Goal: Use online tool/utility: Use online tool/utility

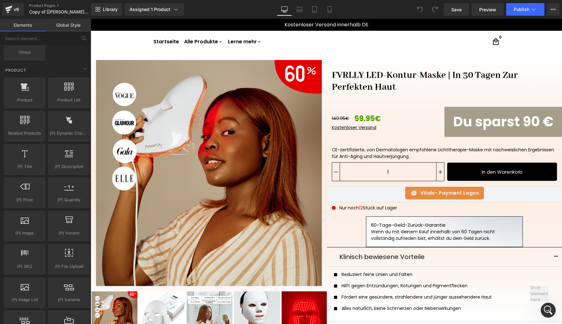
scroll to position [517, 0]
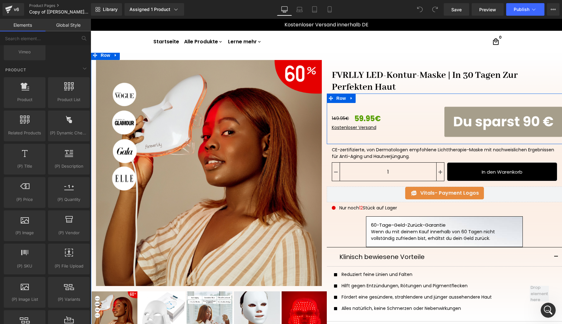
click at [435, 115] on div "149.95€ 59.95€" at bounding box center [388, 118] width 113 height 11
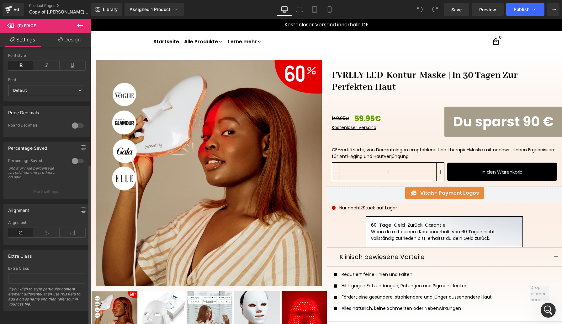
scroll to position [204, 0]
click at [46, 229] on icon at bounding box center [47, 232] width 26 height 9
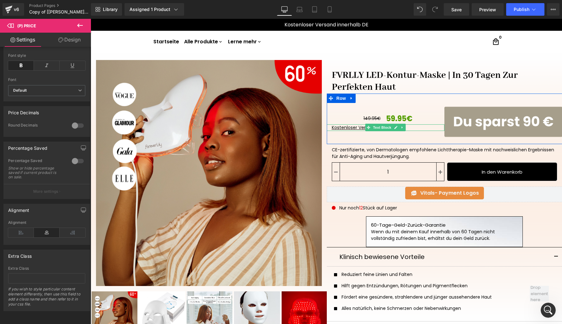
click at [428, 127] on p "Kostenloser Versand" at bounding box center [386, 127] width 108 height 7
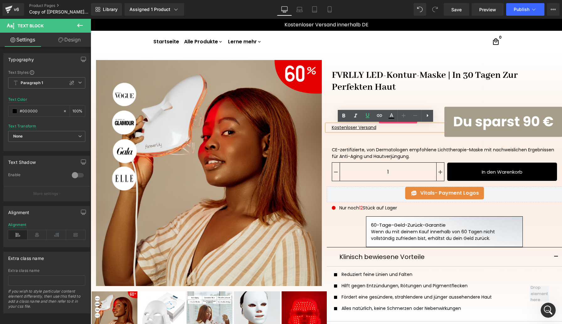
click at [442, 113] on div "149.95€ 59.95€" at bounding box center [388, 118] width 113 height 11
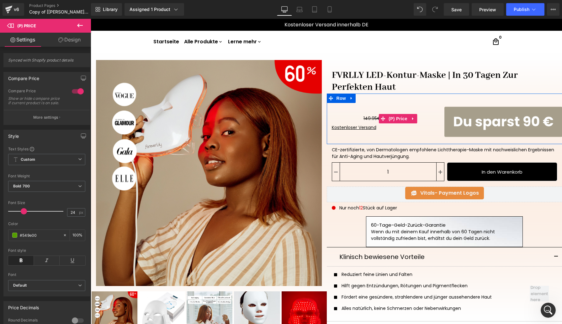
click at [434, 122] on div "149.95€ 59.95€" at bounding box center [388, 118] width 113 height 11
click at [430, 114] on div "149.95€ 59.95€" at bounding box center [388, 118] width 113 height 11
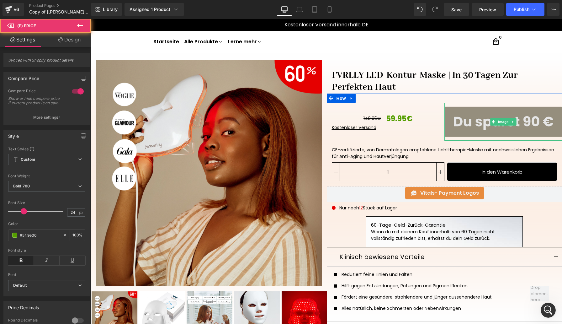
click at [473, 118] on img at bounding box center [504, 122] width 118 height 38
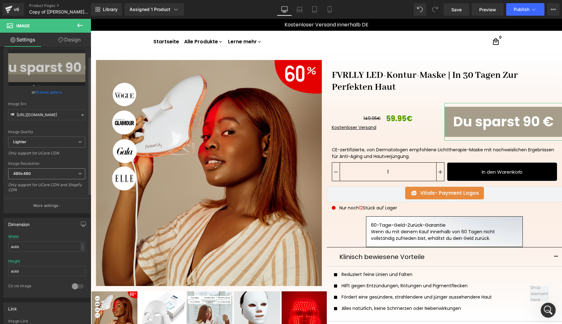
scroll to position [29, 0]
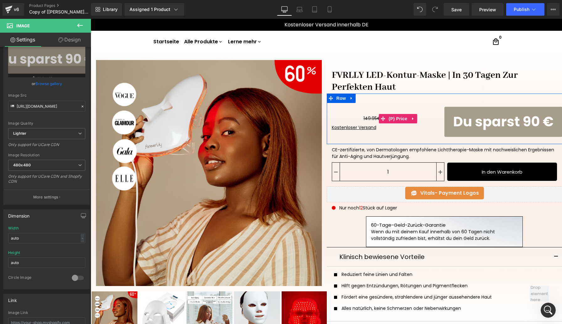
click at [422, 120] on div "149.95€ 59.95€" at bounding box center [388, 118] width 113 height 11
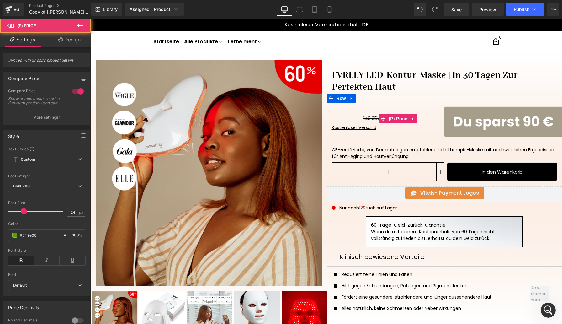
click at [437, 120] on div "149.95€ 59.95€" at bounding box center [388, 118] width 113 height 11
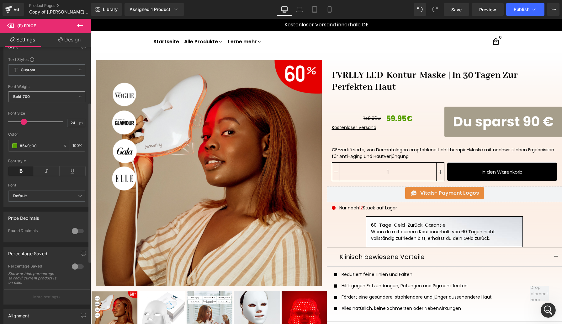
scroll to position [88, 0]
click at [78, 73] on icon at bounding box center [80, 71] width 4 height 4
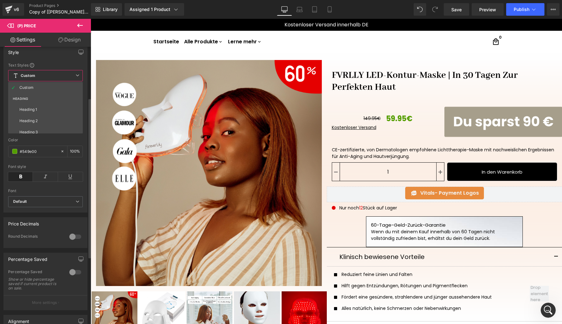
click at [77, 74] on icon at bounding box center [78, 75] width 4 height 4
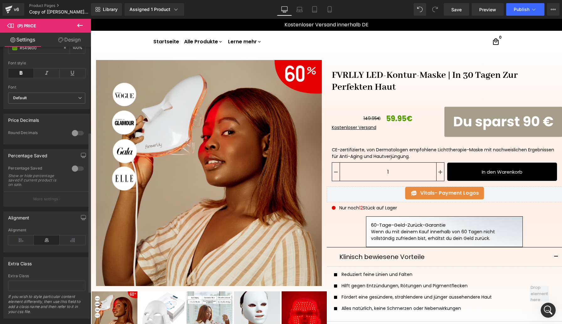
scroll to position [204, 0]
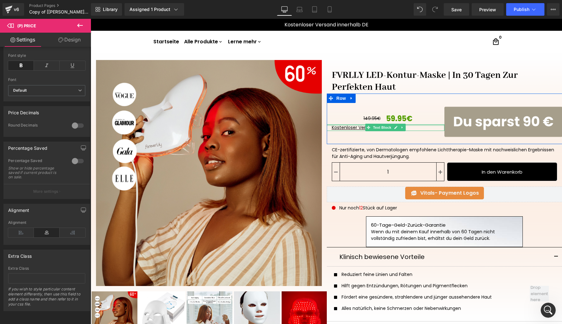
click at [429, 125] on div at bounding box center [386, 125] width 118 height 2
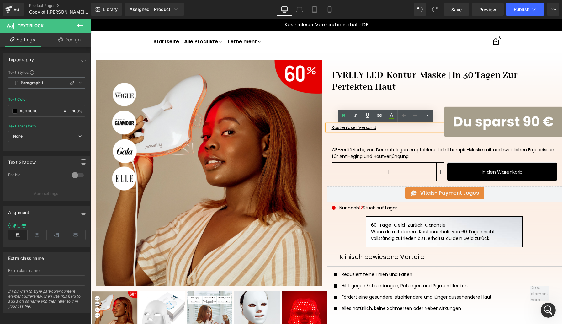
click at [438, 95] on div "149.95€ 59.95€ (P) Price Kostenloser Versand Text Block Image Row" at bounding box center [445, 119] width 236 height 51
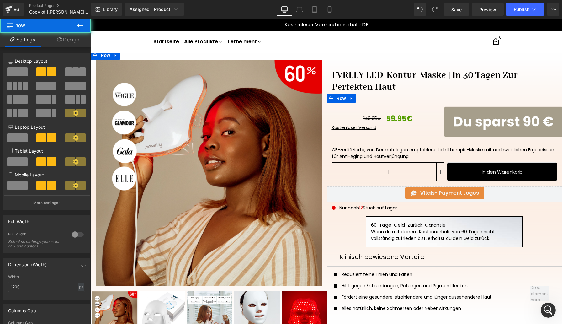
click at [434, 133] on div "149.95€ 59.95€ (P) Price Kostenloser Versand Text Block" at bounding box center [386, 122] width 118 height 38
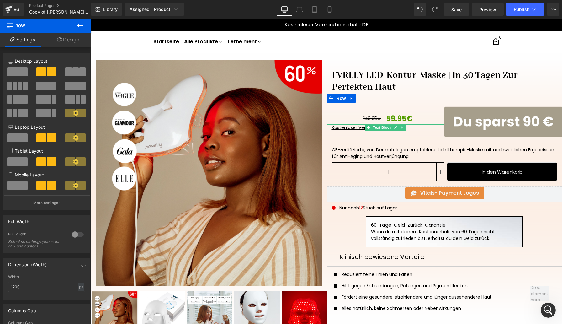
click at [356, 128] on u "Kostenloser Versand" at bounding box center [354, 127] width 45 height 6
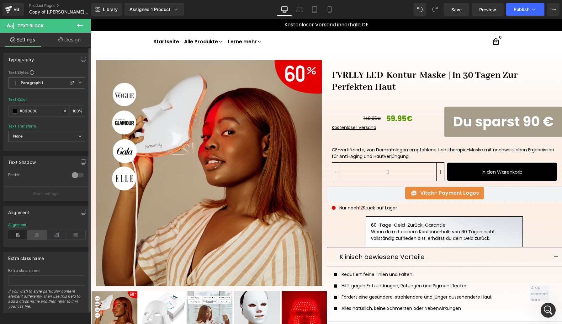
click at [38, 236] on icon at bounding box center [37, 234] width 19 height 9
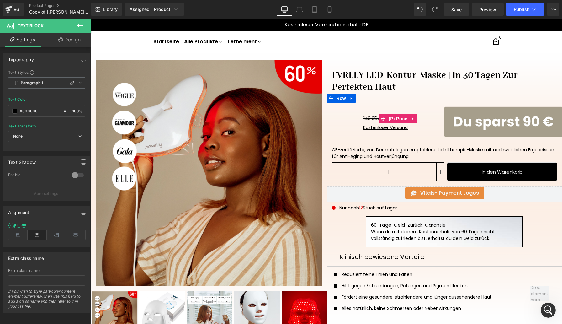
click at [436, 121] on div "149.95€ 59.95€" at bounding box center [388, 118] width 113 height 11
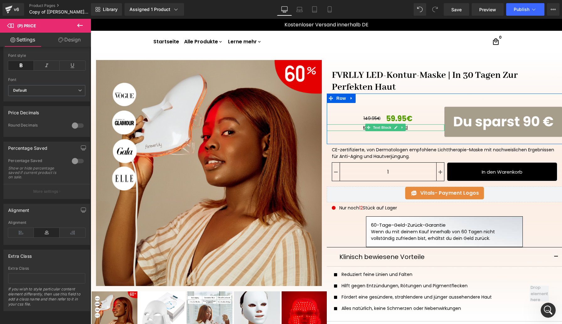
click at [434, 126] on p "Kostenloser Versand" at bounding box center [386, 127] width 108 height 7
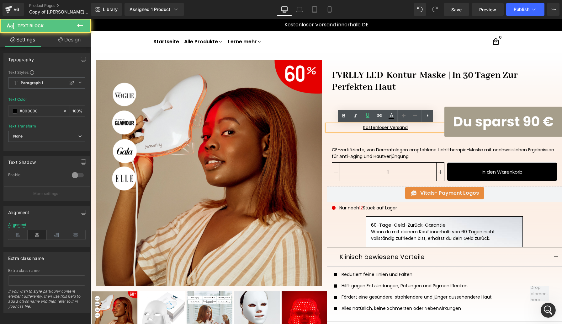
click at [440, 106] on div "149.95€ 59.95€ (P) Price Kostenloser Versand Text Block" at bounding box center [386, 122] width 118 height 38
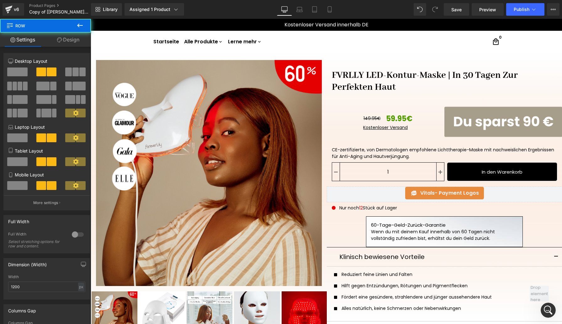
click at [429, 107] on div "149.95€ 59.95€ (P) Price Kostenloser Versand Text Block" at bounding box center [386, 122] width 118 height 38
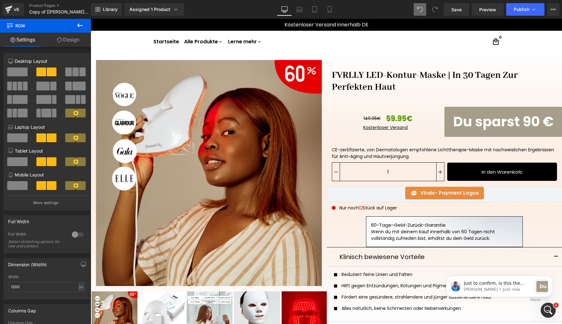
scroll to position [0, 0]
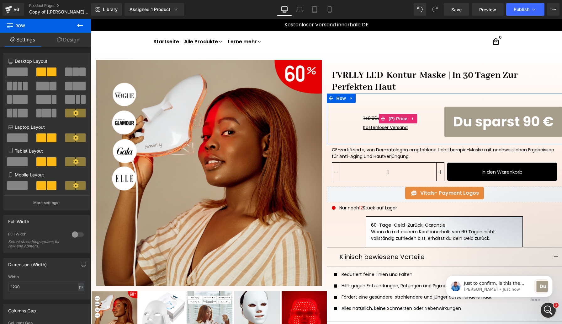
click at [434, 123] on div "149.95€ 59.95€" at bounding box center [388, 118] width 113 height 11
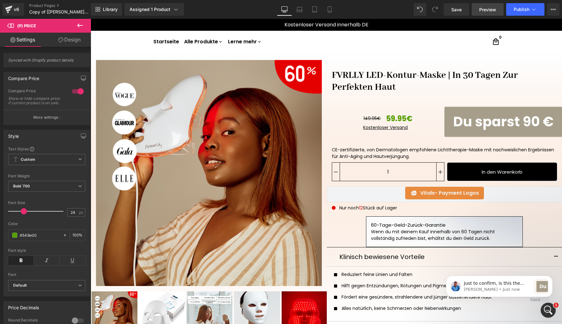
click at [484, 11] on span "Preview" at bounding box center [488, 9] width 17 height 7
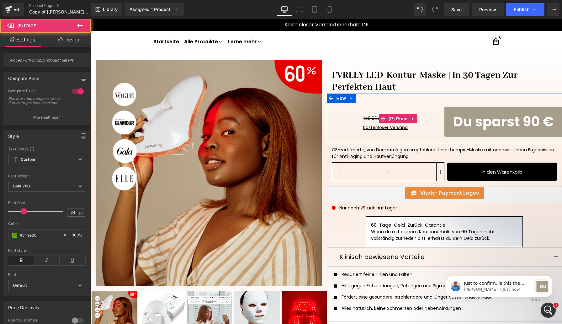
click at [428, 120] on div "149.95€ 59.95€" at bounding box center [388, 118] width 113 height 11
click at [431, 115] on div "149.95€ 59.95€" at bounding box center [388, 118] width 113 height 11
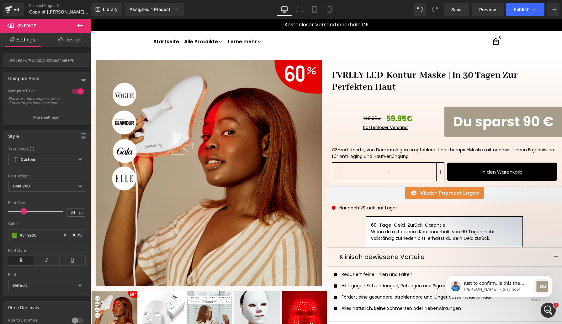
click at [74, 40] on link "Design" at bounding box center [70, 40] width 46 height 14
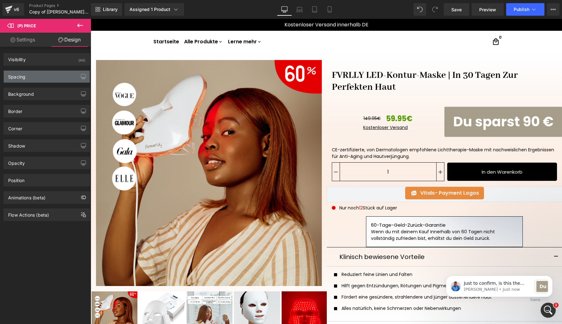
click at [38, 80] on div "Spacing" at bounding box center [47, 77] width 86 height 12
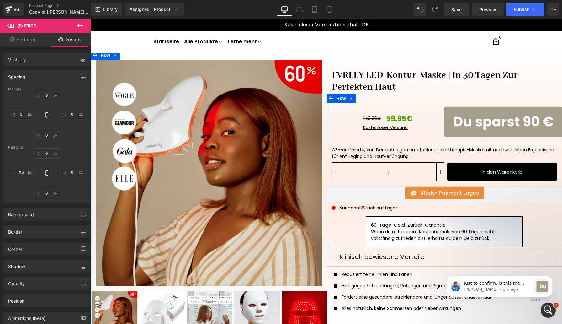
click at [423, 112] on div "149.95€ 59.95€ (P) Price Kostenloser Versand Text Block" at bounding box center [386, 122] width 118 height 38
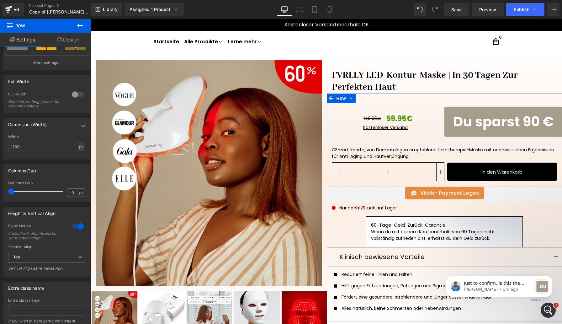
scroll to position [178, 0]
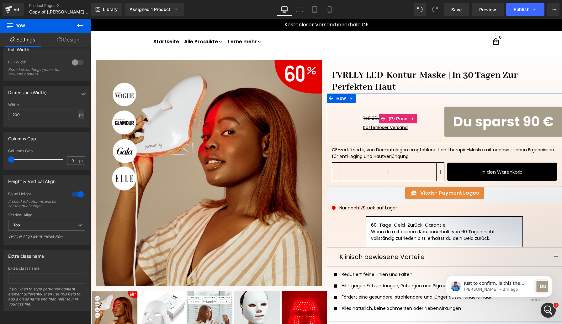
click at [440, 121] on div "149.95€ 59.95€" at bounding box center [388, 118] width 113 height 11
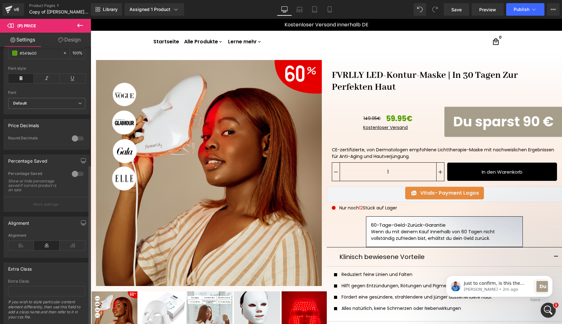
scroll to position [204, 0]
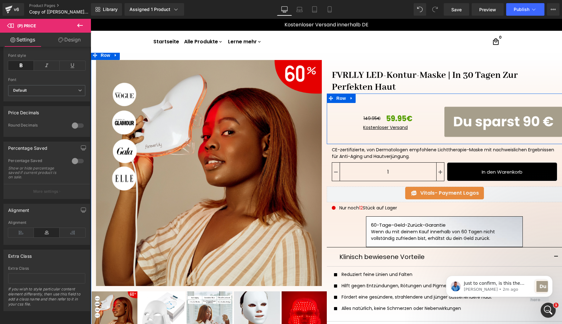
click at [337, 111] on div "149.95€ 59.95€ (P) Price Kostenloser Versand Text Block" at bounding box center [386, 122] width 118 height 38
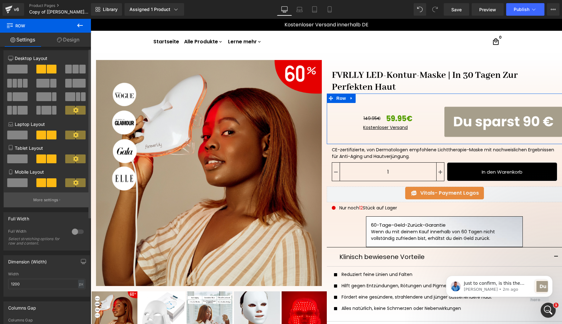
scroll to position [0, 0]
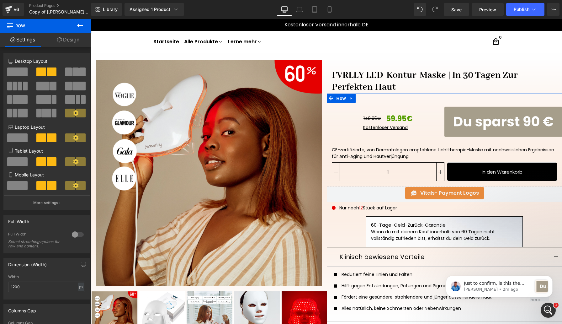
click at [68, 37] on link "Design" at bounding box center [69, 40] width 46 height 14
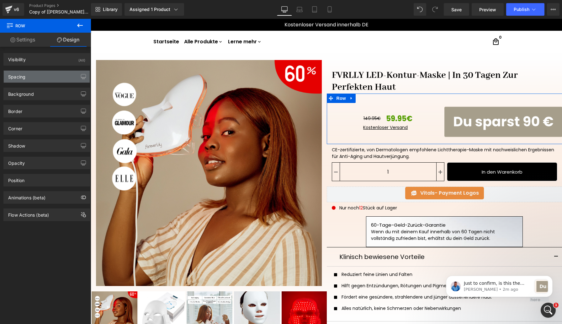
click at [67, 75] on div "Spacing" at bounding box center [47, 77] width 86 height 12
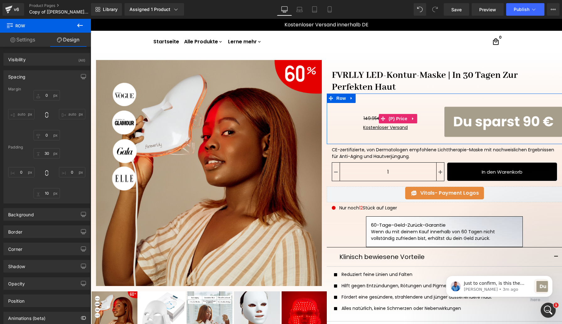
click at [435, 115] on div "149.95€ 59.95€" at bounding box center [388, 118] width 113 height 11
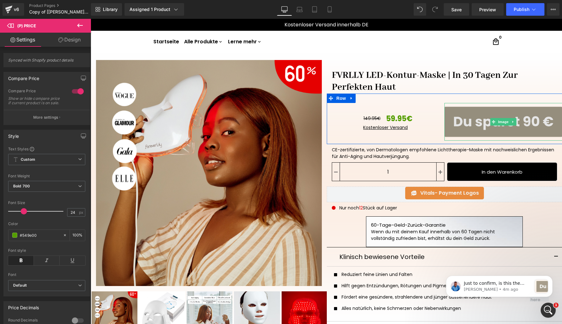
click at [476, 117] on img at bounding box center [504, 122] width 118 height 38
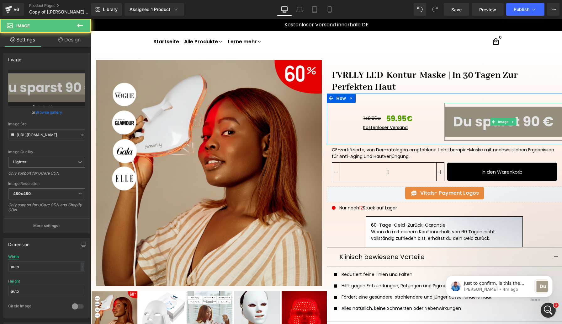
click at [476, 117] on img at bounding box center [504, 122] width 118 height 38
click at [472, 113] on img at bounding box center [504, 122] width 118 height 38
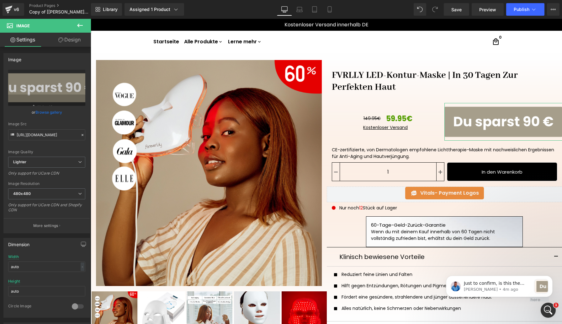
click at [67, 43] on link "Design" at bounding box center [70, 40] width 46 height 14
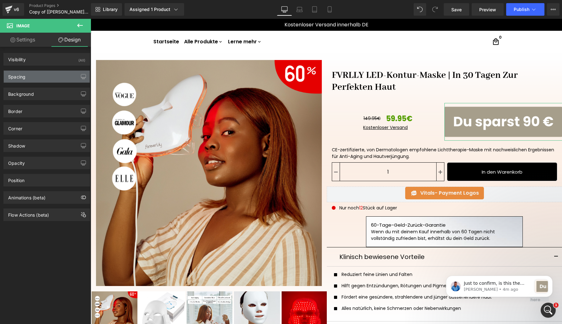
click at [51, 78] on div "Spacing" at bounding box center [47, 77] width 86 height 12
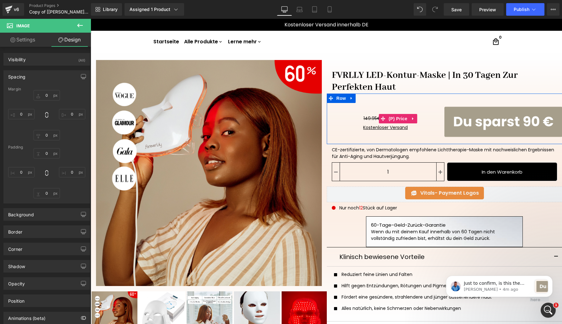
click at [427, 122] on div "149.95€ 59.95€" at bounding box center [388, 118] width 113 height 11
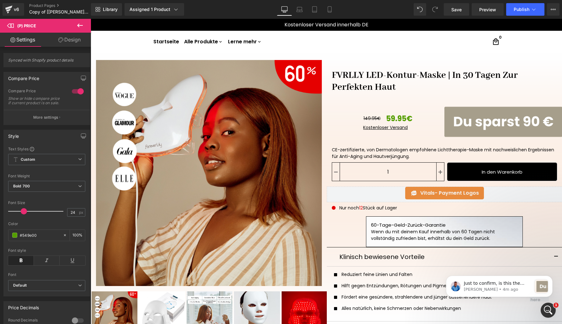
click at [70, 41] on link "Design" at bounding box center [70, 40] width 46 height 14
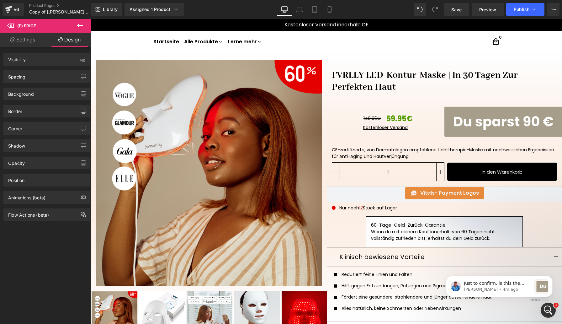
click at [30, 40] on link "Settings" at bounding box center [23, 40] width 46 height 14
type input "100"
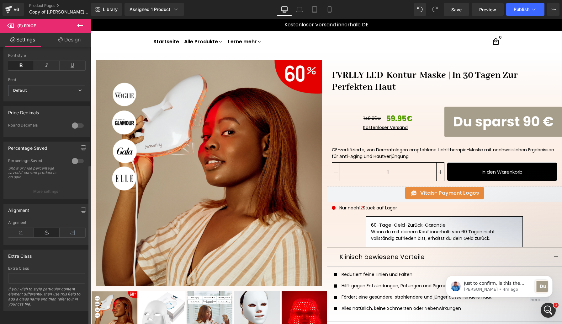
scroll to position [204, 0]
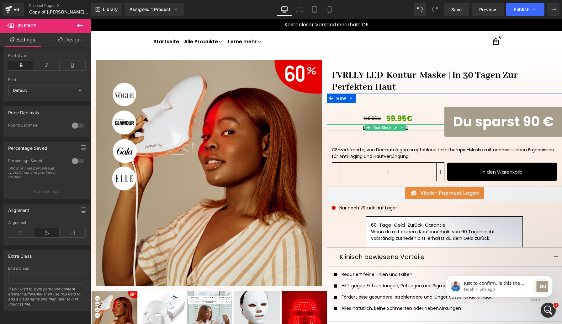
click at [430, 125] on div at bounding box center [386, 125] width 118 height 2
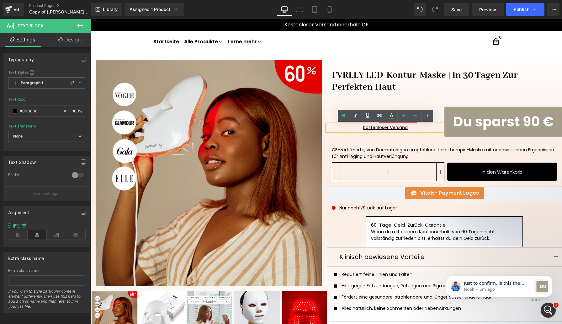
click at [440, 115] on div "149.95€ 59.95€" at bounding box center [388, 118] width 113 height 11
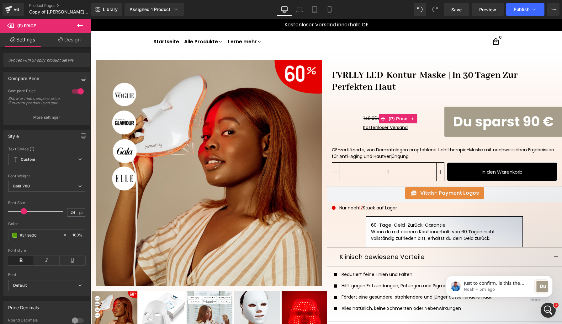
click at [436, 117] on div "149.95€ 59.95€" at bounding box center [388, 118] width 113 height 11
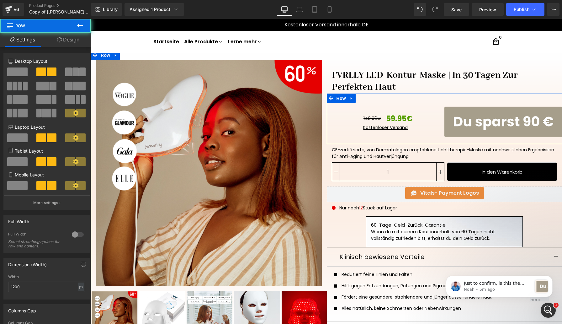
click at [429, 109] on div "149.95€ 59.95€ (P) Price Kostenloser Versand Text Block" at bounding box center [386, 122] width 118 height 38
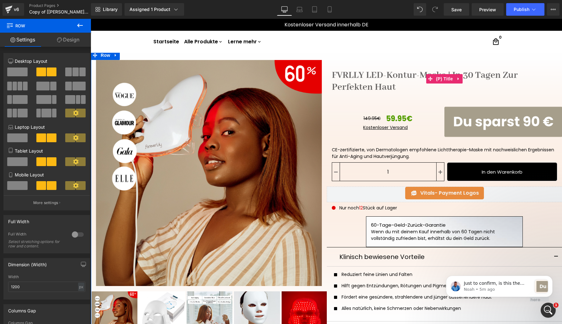
click at [328, 72] on link "FVRLLY LED-Kontur-Maske | In 30 Tagen Zur Perfekten Haut" at bounding box center [445, 78] width 236 height 29
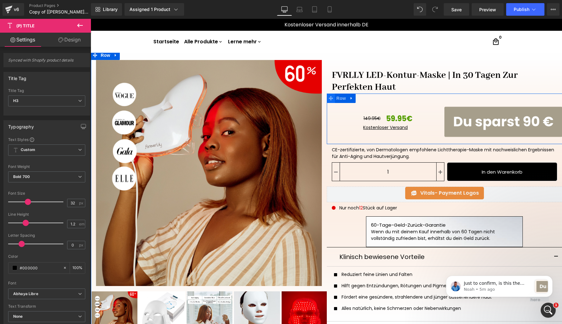
click at [327, 100] on span at bounding box center [331, 98] width 8 height 9
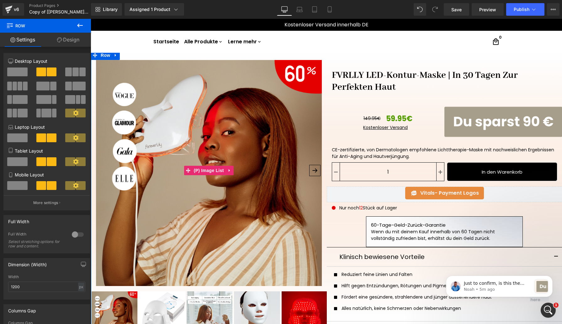
click at [325, 115] on div at bounding box center [209, 170] width 236 height 231
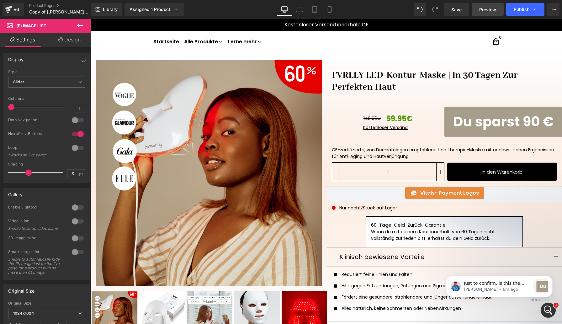
click at [491, 14] on link "Preview" at bounding box center [488, 9] width 32 height 13
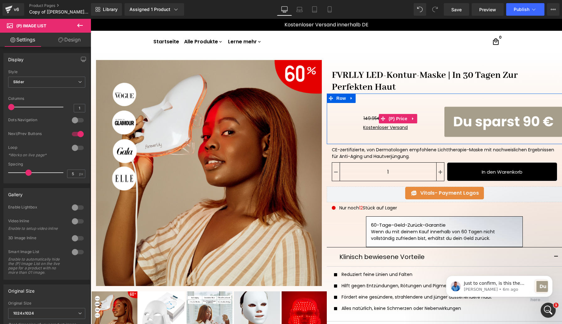
click at [434, 117] on div "149.95€ 59.95€" at bounding box center [388, 118] width 113 height 11
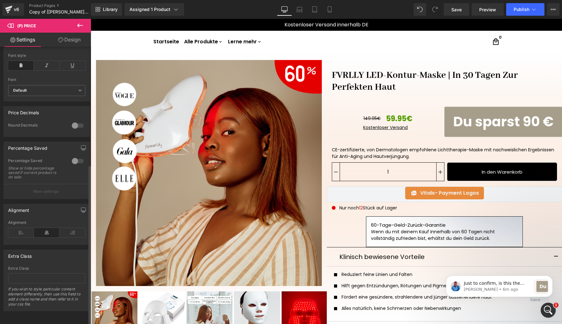
scroll to position [0, 0]
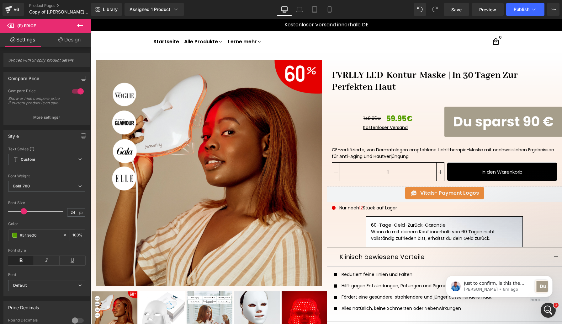
click at [69, 46] on link "Design" at bounding box center [70, 40] width 46 height 14
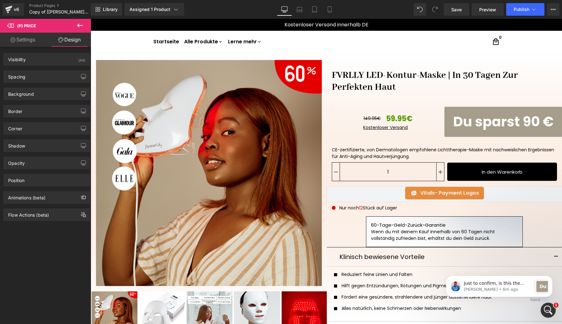
click at [68, 42] on link "Design" at bounding box center [70, 40] width 46 height 14
click at [40, 78] on div "Spacing" at bounding box center [47, 77] width 86 height 12
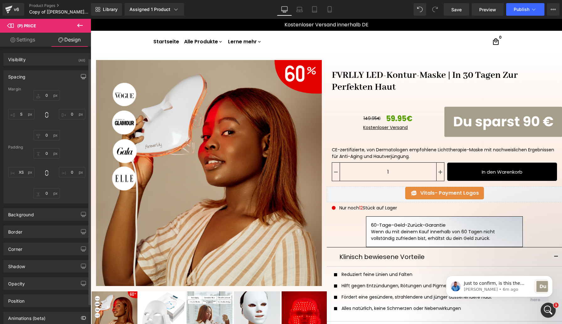
scroll to position [35, 0]
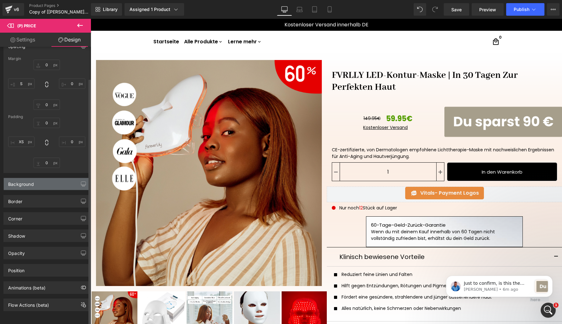
click at [52, 179] on div "Background" at bounding box center [47, 184] width 86 height 12
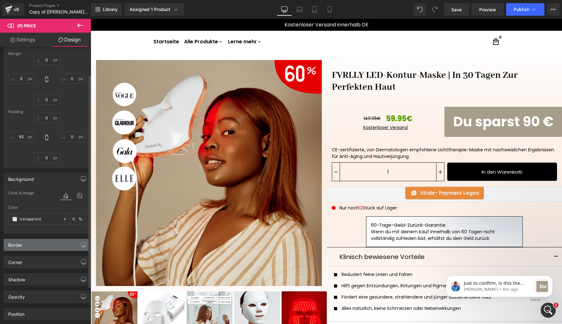
click at [45, 248] on div "Border" at bounding box center [47, 245] width 86 height 12
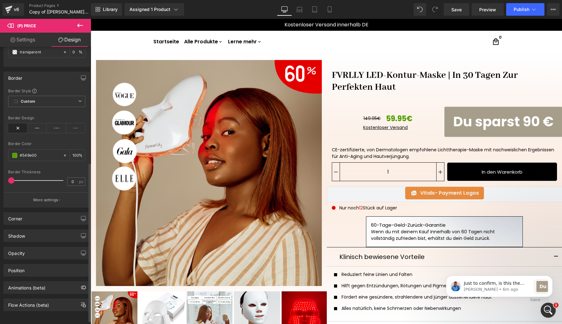
scroll to position [204, 0]
click at [41, 217] on div "Corner" at bounding box center [47, 218] width 86 height 12
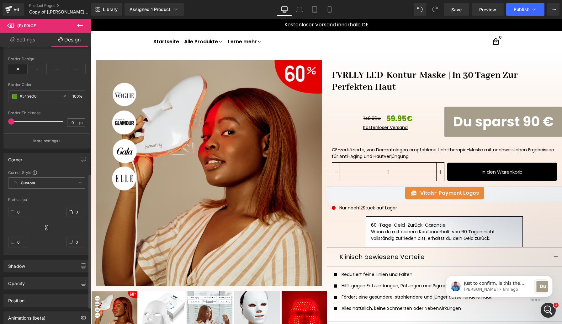
scroll to position [297, 0]
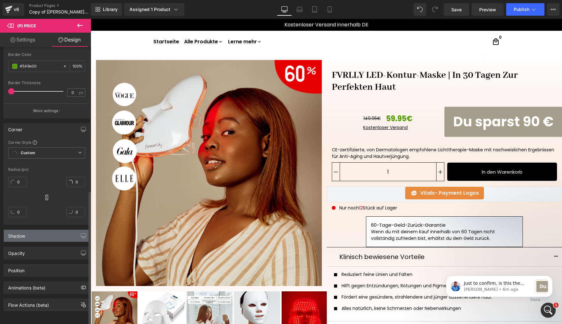
click at [34, 230] on div "Shadow" at bounding box center [47, 236] width 86 height 12
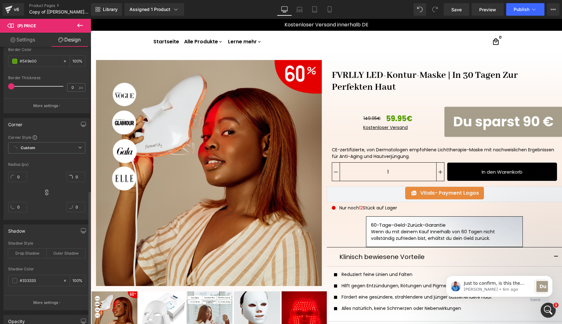
scroll to position [370, 0]
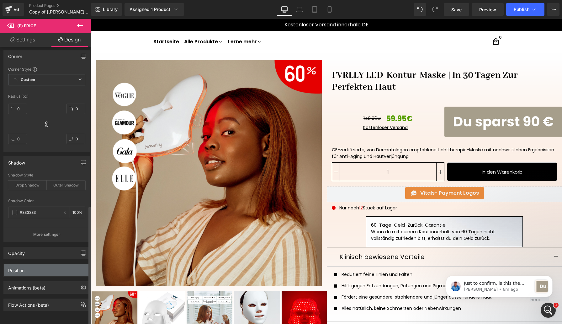
click at [37, 267] on div "Position" at bounding box center [47, 270] width 86 height 12
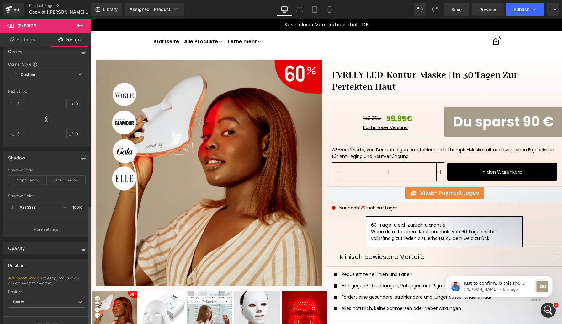
scroll to position [430, 0]
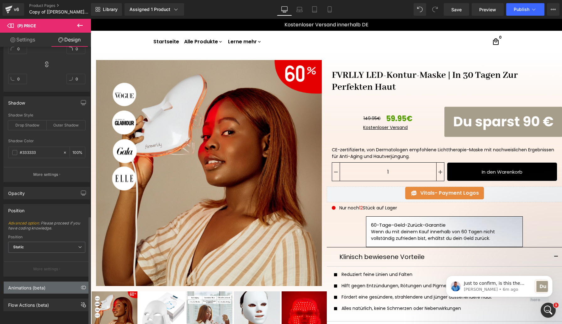
click at [37, 282] on div "Animations (beta)" at bounding box center [26, 286] width 37 height 9
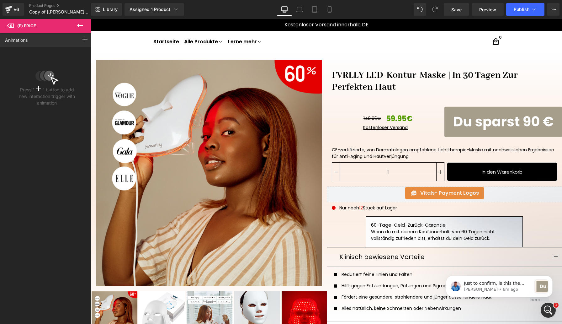
click at [83, 23] on icon at bounding box center [80, 26] width 8 height 8
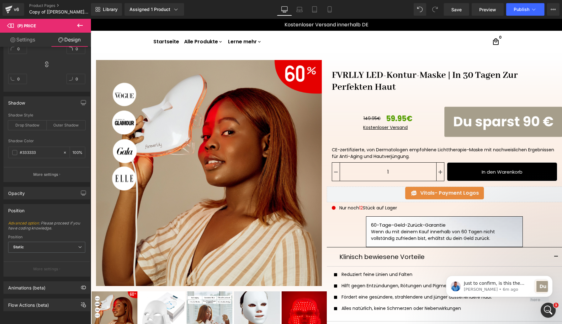
type input "0"
type input "S"
type input "0"
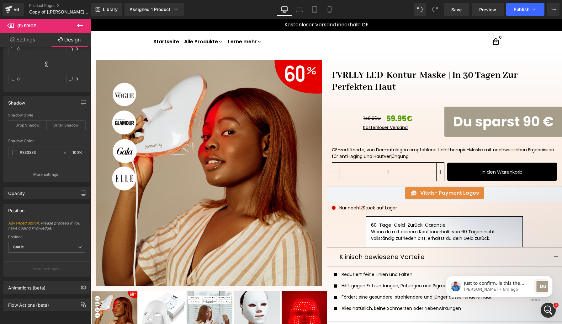
type input "0"
type input "XS"
type input "0"
type input "100"
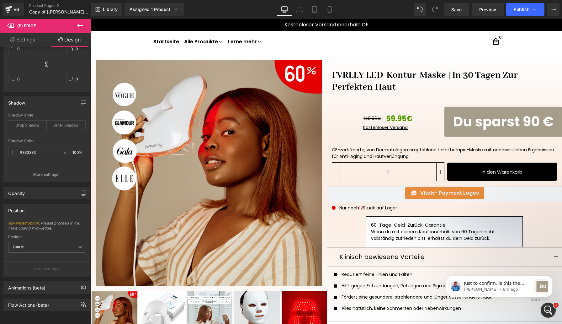
type input "100"
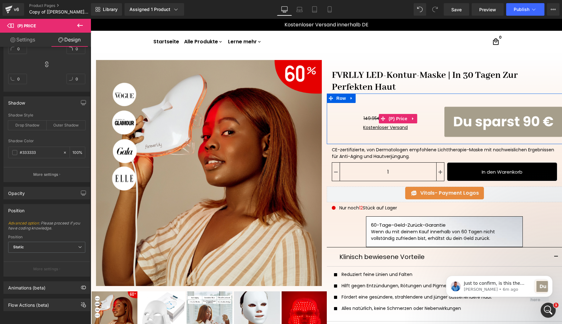
click at [436, 120] on div "149.95€ 59.95€" at bounding box center [388, 118] width 113 height 11
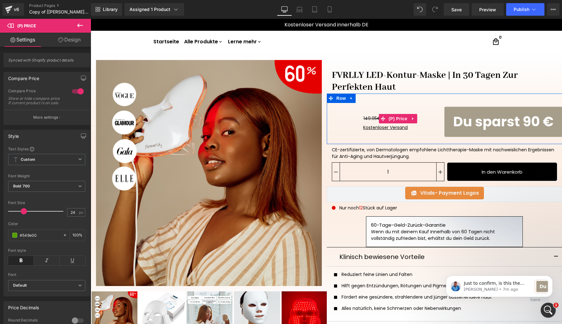
click at [374, 123] on div "149.95€ 59.95€" at bounding box center [388, 118] width 113 height 11
click at [430, 115] on div "149.95€ 59.95€" at bounding box center [388, 118] width 113 height 11
click at [354, 126] on p "Kostenloser Versand" at bounding box center [386, 127] width 108 height 7
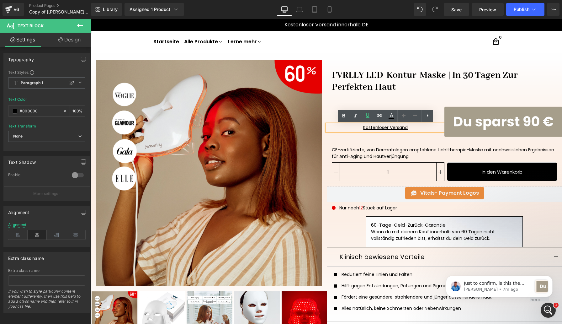
click at [350, 137] on div "149.95€ 59.95€ (P) Price Kostenloser Versand Text Block" at bounding box center [386, 122] width 118 height 38
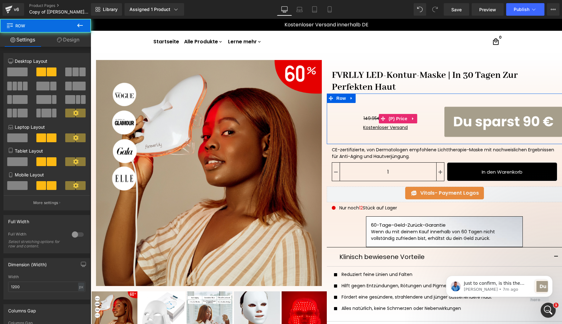
click at [423, 115] on div "149.95€ 59.95€" at bounding box center [388, 118] width 113 height 11
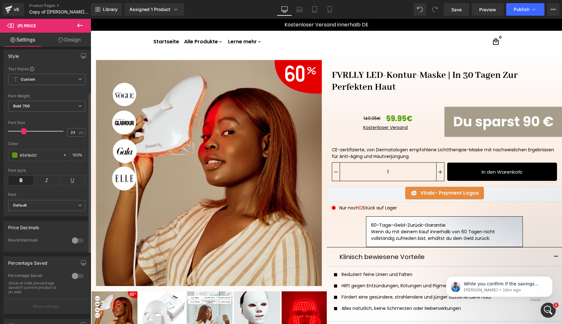
scroll to position [81, 0]
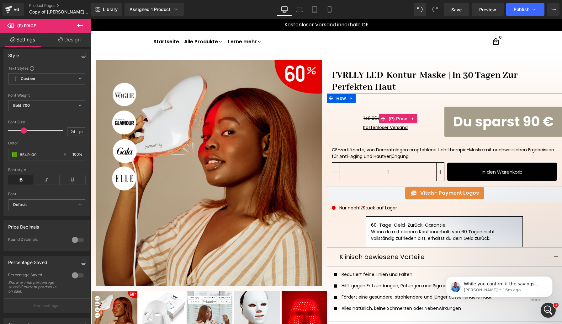
click at [431, 121] on div "149.95€ 59.95€" at bounding box center [388, 118] width 113 height 11
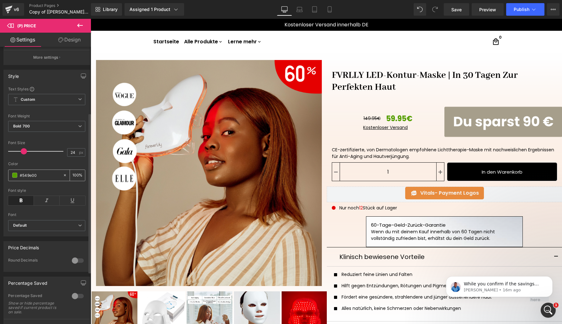
scroll to position [0, 0]
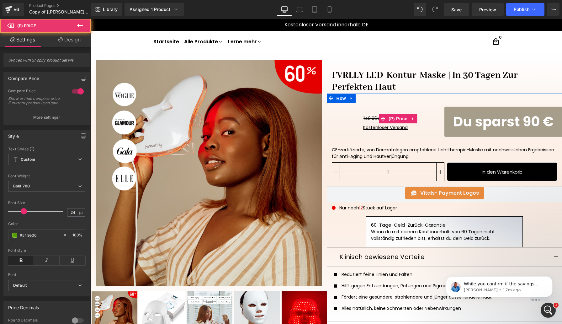
click at [427, 120] on div "149.95€ 59.95€" at bounding box center [388, 118] width 113 height 11
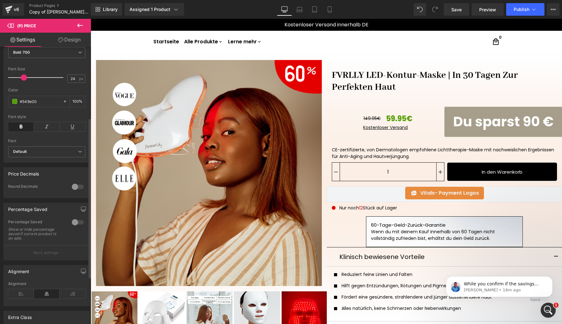
scroll to position [108, 0]
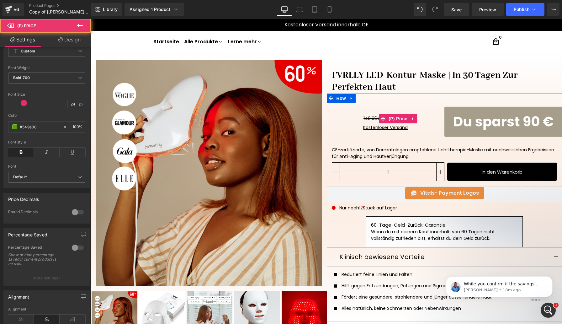
click at [438, 122] on div "149.95€ 59.95€" at bounding box center [388, 118] width 113 height 11
click at [433, 122] on div "149.95€ 59.95€" at bounding box center [388, 118] width 113 height 11
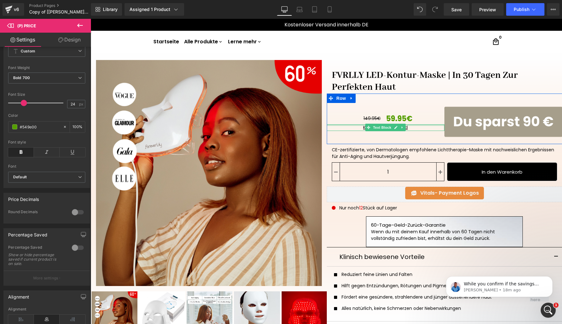
click at [413, 124] on div at bounding box center [386, 125] width 118 height 2
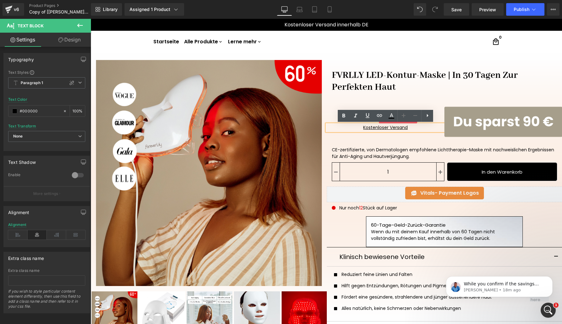
click at [441, 120] on div "149.95€ 59.95€" at bounding box center [388, 118] width 113 height 11
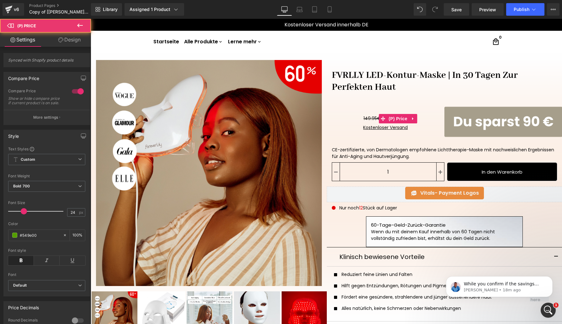
click at [441, 120] on div "149.95€ 59.95€" at bounding box center [388, 118] width 113 height 11
click at [80, 27] on icon at bounding box center [80, 26] width 8 height 8
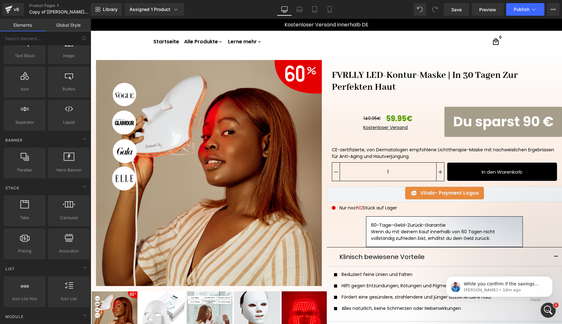
scroll to position [0, 0]
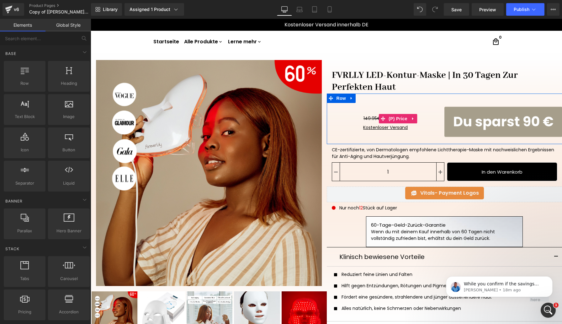
click at [432, 118] on div "149.95€ 59.95€" at bounding box center [388, 118] width 113 height 11
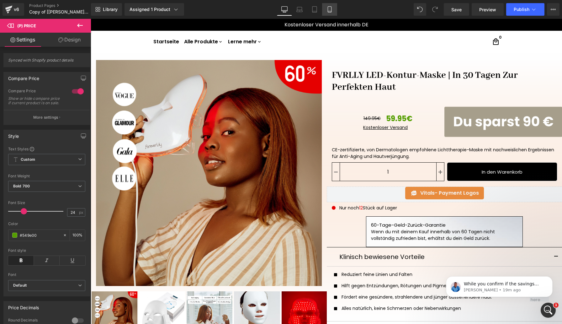
click at [331, 8] on icon at bounding box center [330, 9] width 6 height 6
type input "21"
type input "#000000"
type input "100"
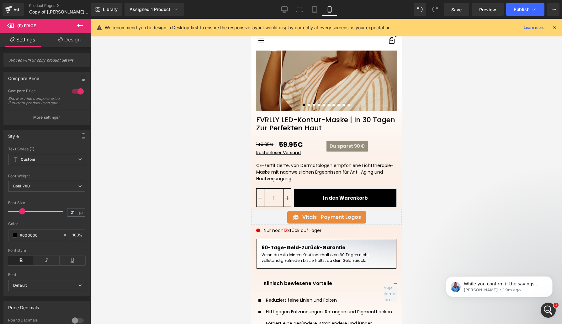
scroll to position [137, 0]
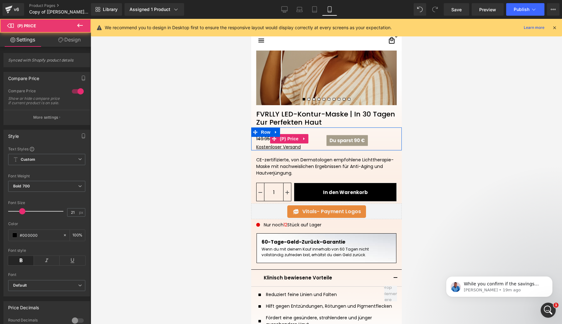
click at [322, 141] on div "149.95€ 59.95€" at bounding box center [291, 139] width 70 height 10
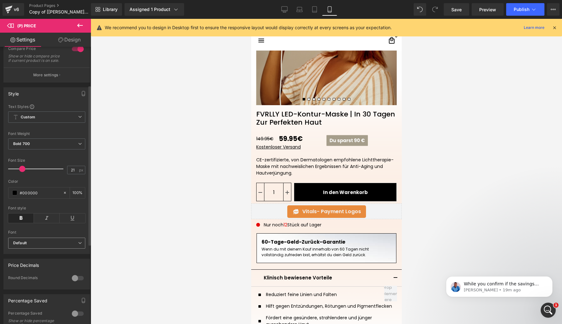
scroll to position [66, 0]
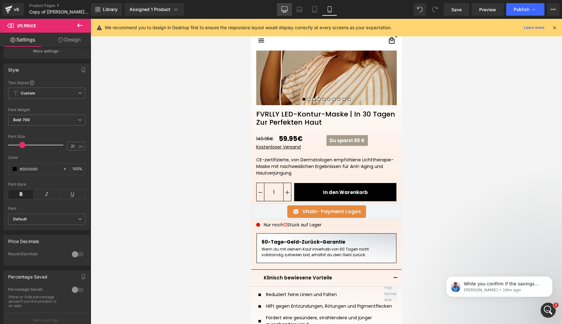
click at [285, 7] on icon at bounding box center [285, 9] width 6 height 5
type input "24"
type input "#549e00"
type input "100"
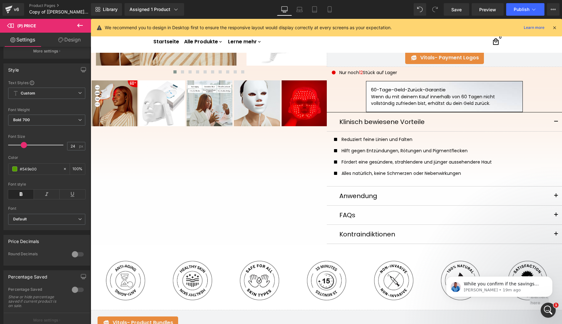
scroll to position [0, 0]
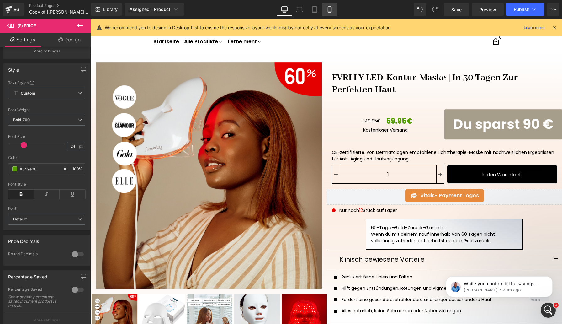
click at [328, 9] on icon at bounding box center [330, 9] width 6 height 6
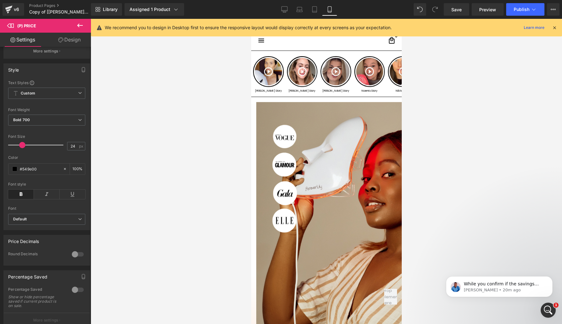
type input "21"
type input "#000000"
type input "100"
click at [329, 9] on icon at bounding box center [330, 9] width 6 height 6
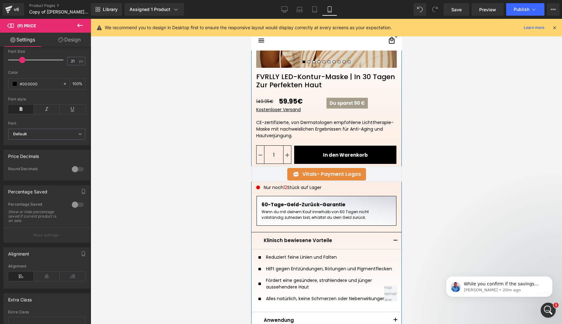
scroll to position [172, 0]
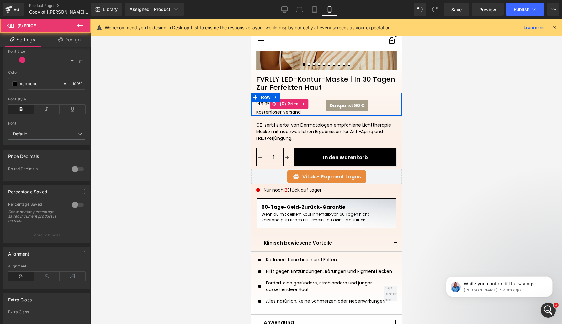
click at [320, 104] on div "149.95€ 59.95€" at bounding box center [291, 104] width 70 height 10
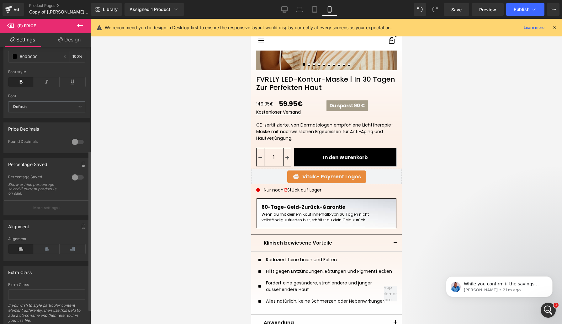
scroll to position [179, 0]
click at [251, 19] on div at bounding box center [251, 19] width 0 height 0
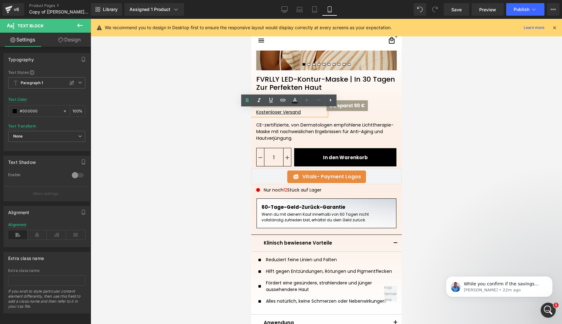
click at [421, 121] on div at bounding box center [327, 171] width 472 height 305
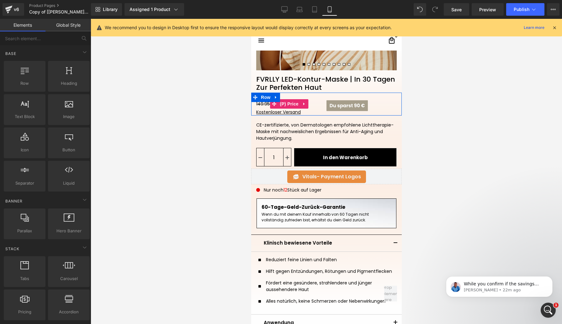
click at [314, 105] on div "149.95€ 59.95€" at bounding box center [291, 104] width 70 height 10
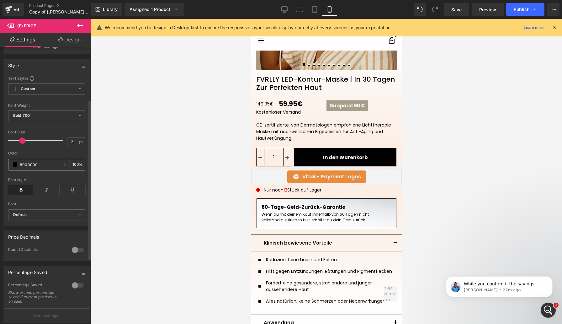
scroll to position [204, 0]
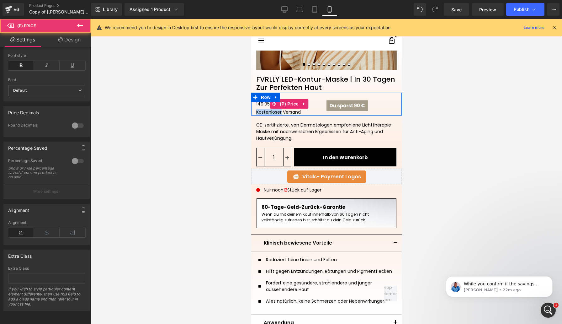
click at [315, 106] on div "149.95€ 59.95€" at bounding box center [291, 104] width 70 height 10
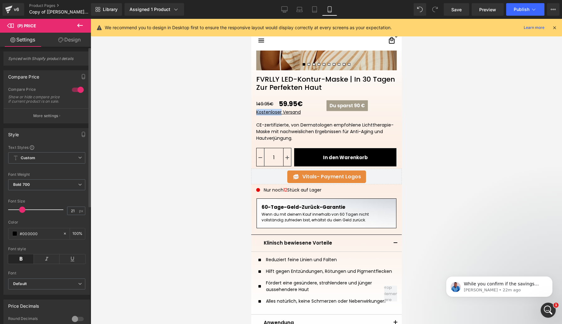
scroll to position [0, 0]
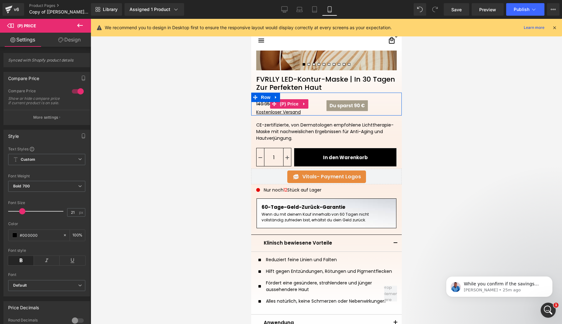
click at [320, 104] on div "149.95€ 59.95€" at bounding box center [291, 104] width 70 height 10
click at [316, 106] on div "149.95€ 59.95€" at bounding box center [291, 104] width 70 height 10
click at [367, 109] on img at bounding box center [346, 105] width 41 height 13
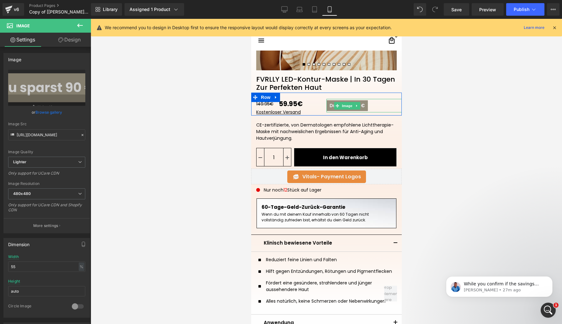
click at [367, 109] on img at bounding box center [346, 105] width 41 height 13
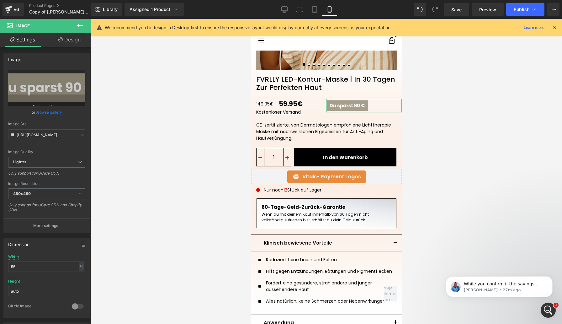
click at [80, 40] on link "Design" at bounding box center [70, 40] width 46 height 14
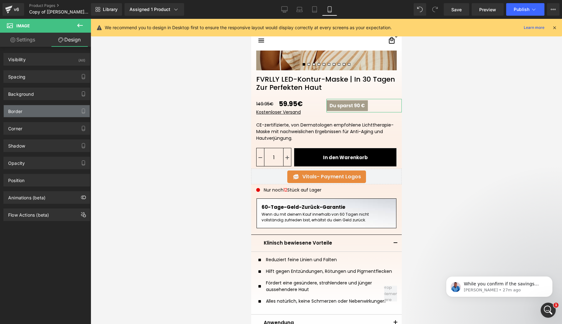
type input "0"
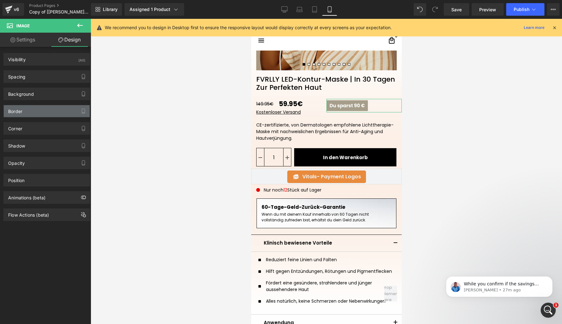
type input "0"
click at [38, 80] on div "Spacing" at bounding box center [47, 77] width 86 height 12
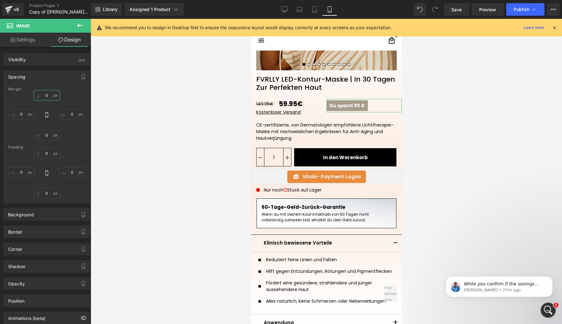
click at [46, 94] on input "0" at bounding box center [47, 95] width 26 height 10
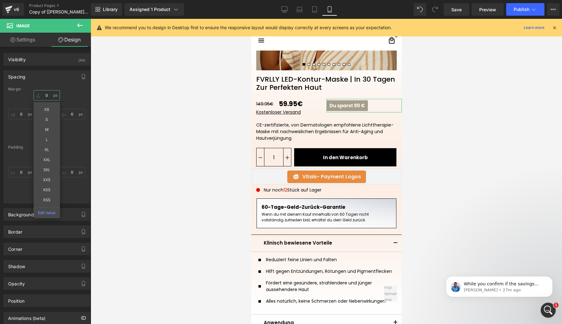
type input "5"
click at [411, 108] on div at bounding box center [327, 171] width 472 height 305
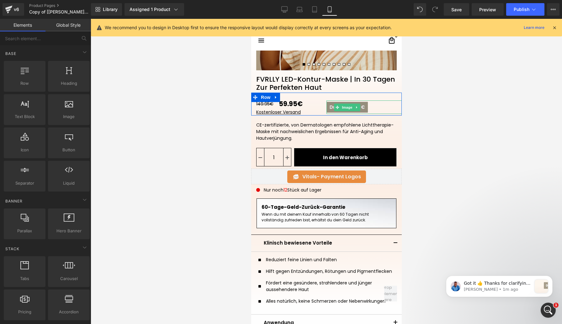
click at [366, 110] on img at bounding box center [346, 106] width 41 height 13
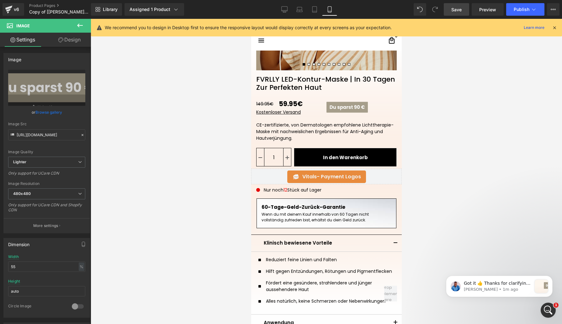
click at [461, 11] on span "Save" at bounding box center [457, 9] width 10 height 7
click at [491, 10] on span "Preview" at bounding box center [488, 9] width 17 height 7
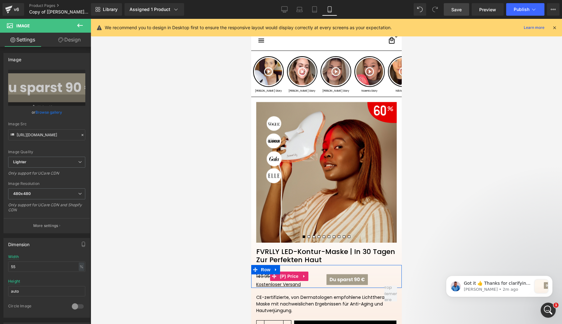
click at [316, 278] on div "149.95€ 59.95€" at bounding box center [291, 276] width 70 height 10
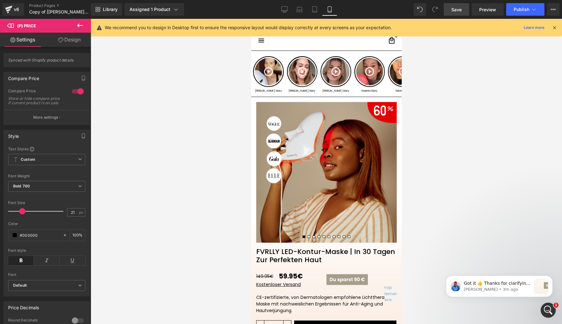
click at [242, 274] on div at bounding box center [327, 171] width 472 height 305
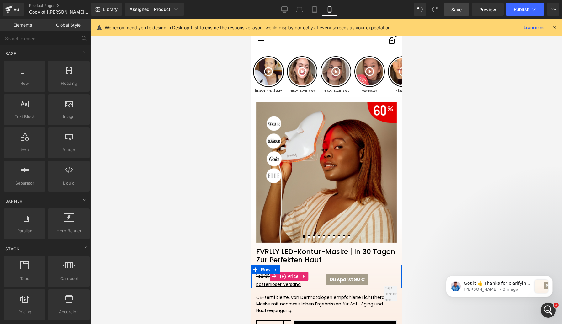
click at [318, 280] on div "149.95€ 59.95€" at bounding box center [291, 276] width 70 height 10
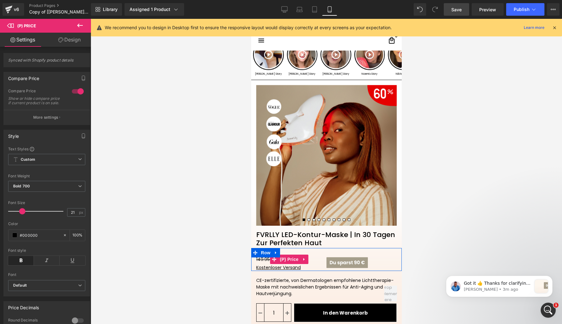
scroll to position [21, 0]
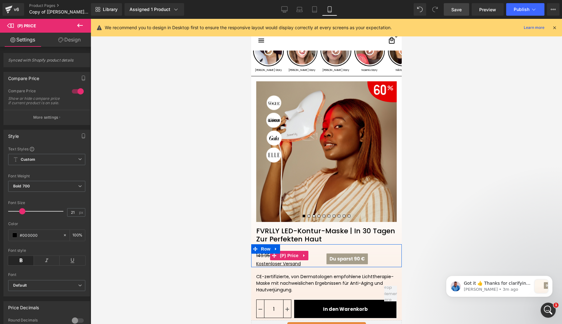
click at [319, 257] on div "149.95€ 59.95€" at bounding box center [291, 255] width 70 height 10
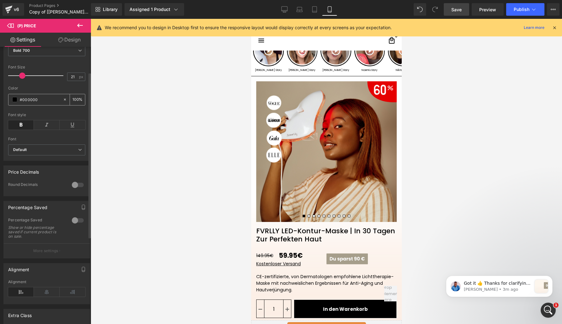
scroll to position [204, 0]
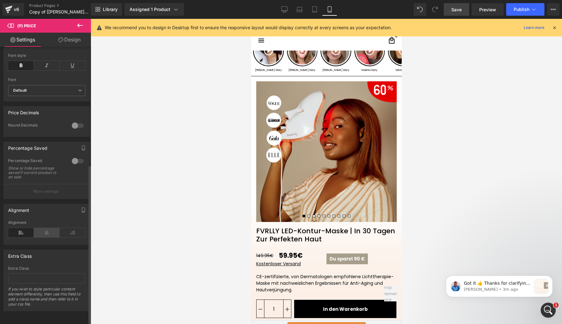
click at [47, 228] on icon at bounding box center [47, 232] width 26 height 9
click at [23, 228] on icon at bounding box center [21, 232] width 26 height 9
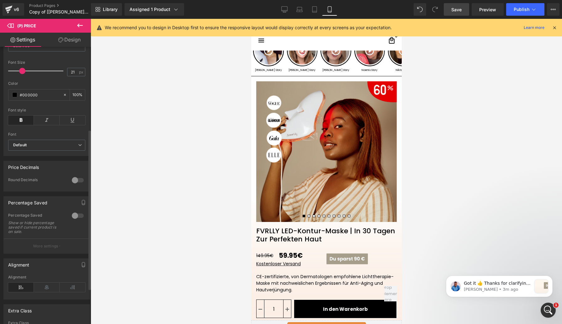
scroll to position [140, 0]
click at [75, 148] on b "Default" at bounding box center [45, 145] width 65 height 5
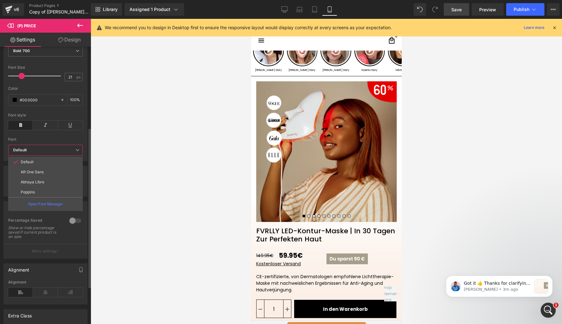
click at [75, 149] on b "Default" at bounding box center [44, 150] width 62 height 5
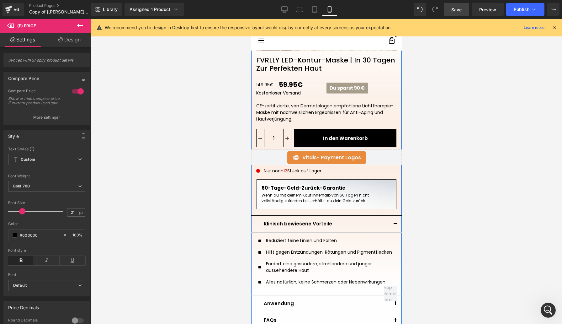
scroll to position [190, 0]
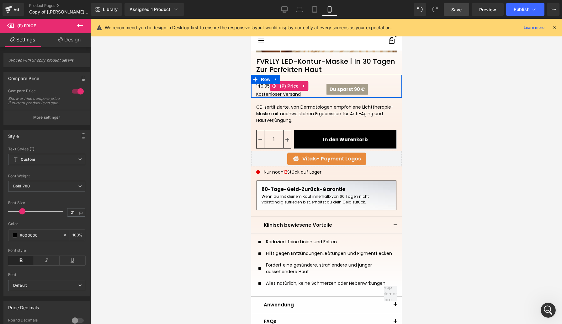
click at [316, 88] on div "149.95€ 59.95€" at bounding box center [291, 86] width 70 height 10
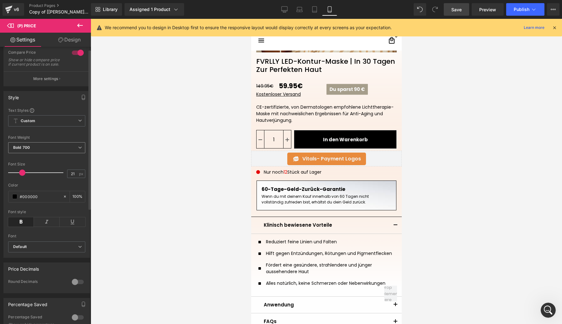
scroll to position [0, 0]
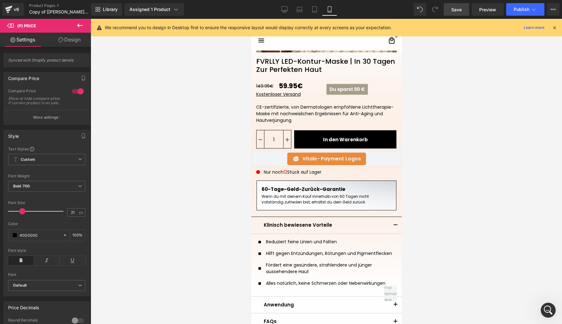
click at [73, 36] on link "Design" at bounding box center [70, 40] width 46 height 14
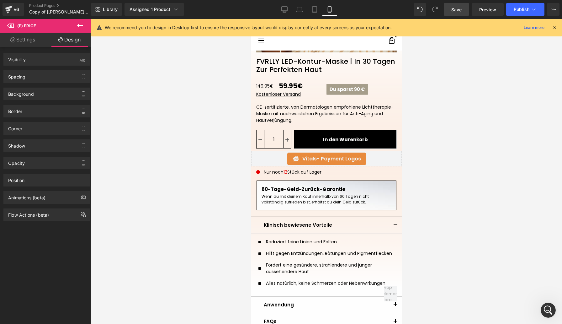
click at [28, 40] on link "Settings" at bounding box center [23, 40] width 46 height 14
type input "100"
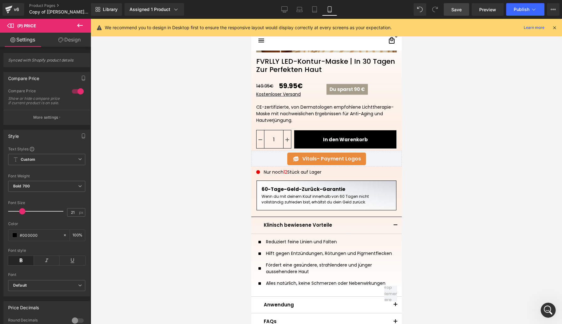
click at [82, 25] on icon at bounding box center [80, 26] width 6 height 4
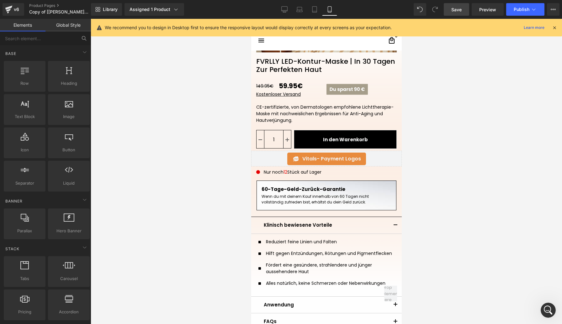
click at [82, 39] on icon at bounding box center [84, 38] width 6 height 6
click at [85, 39] on icon at bounding box center [83, 37] width 3 height 3
click at [44, 43] on input "text" at bounding box center [38, 38] width 77 height 14
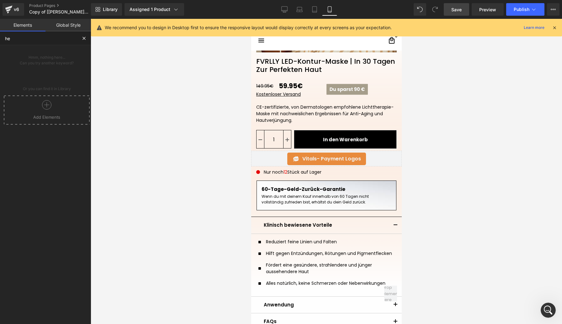
type input "h"
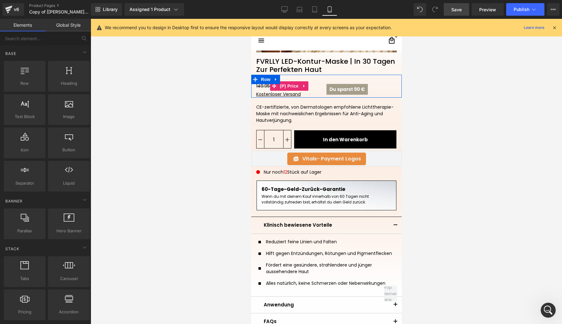
click at [322, 88] on div "149.95€ 59.95€" at bounding box center [291, 86] width 70 height 10
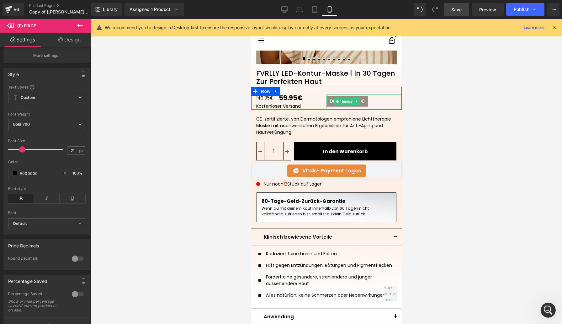
scroll to position [167, 0]
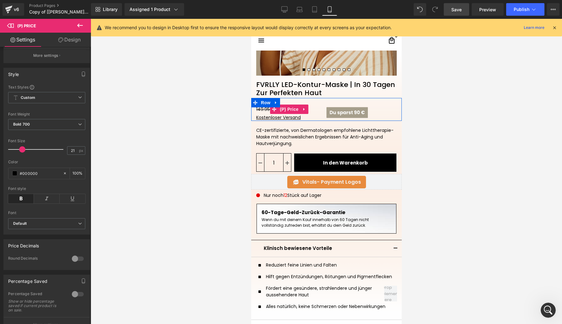
click at [318, 110] on div "149.95€ 59.95€" at bounding box center [291, 109] width 70 height 10
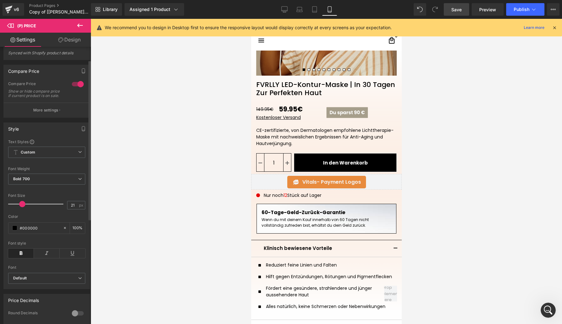
scroll to position [0, 0]
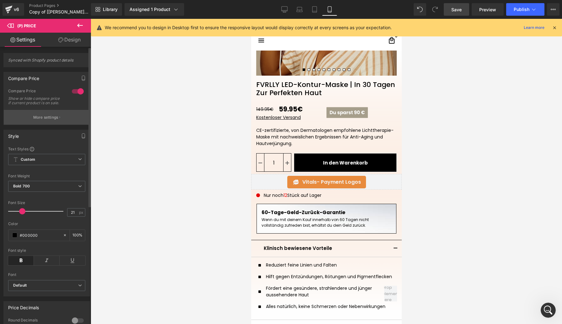
click at [51, 120] on p "More settings" at bounding box center [45, 118] width 25 height 6
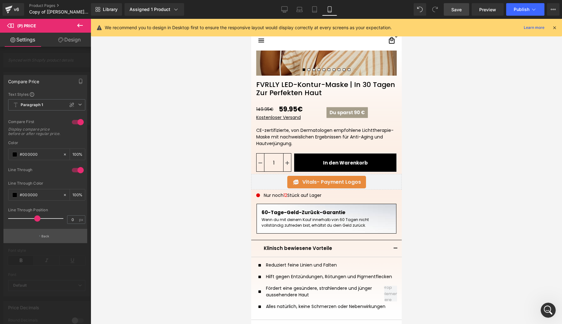
click at [46, 237] on p "Back" at bounding box center [45, 236] width 8 height 5
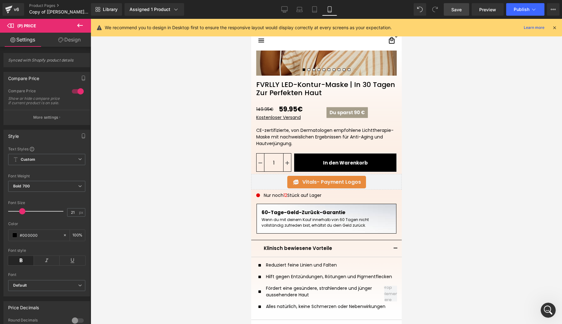
click at [71, 43] on link "Design" at bounding box center [70, 40] width 46 height 14
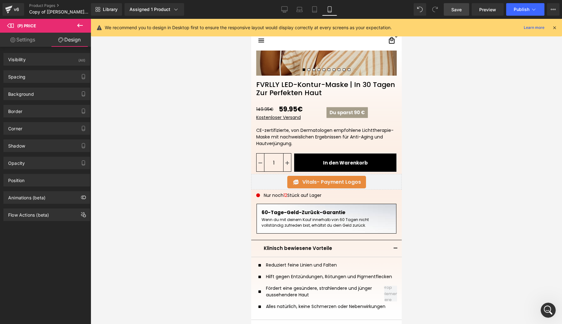
click at [29, 43] on link "Settings" at bounding box center [23, 40] width 46 height 14
type input "100"
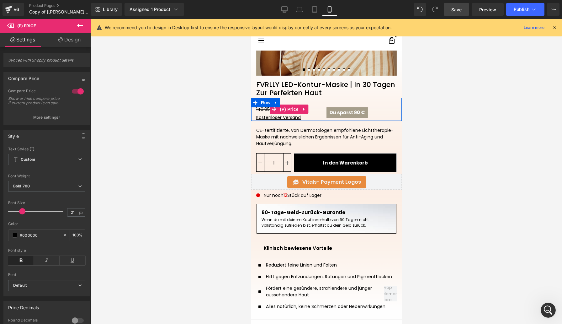
click at [317, 110] on div "149.95€ 59.95€" at bounding box center [291, 109] width 70 height 10
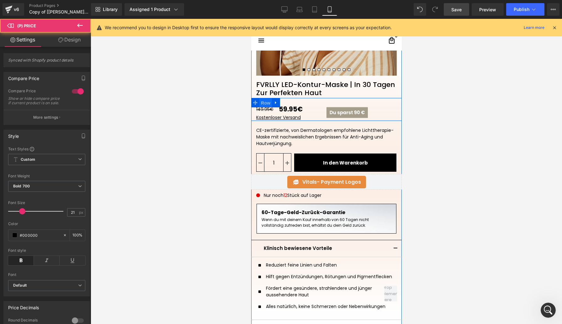
click at [264, 99] on span "Row" at bounding box center [265, 102] width 13 height 9
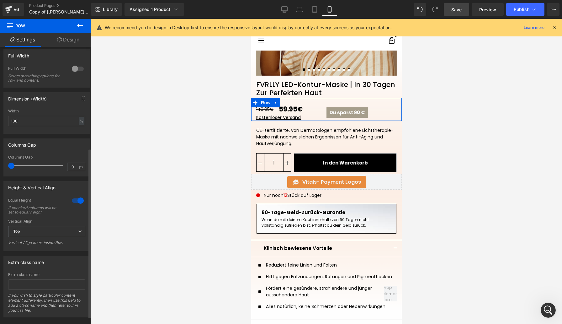
scroll to position [178, 0]
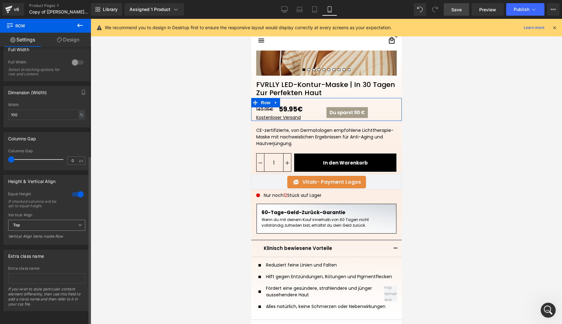
click at [77, 220] on span "Top" at bounding box center [46, 225] width 77 height 11
click at [31, 243] on li "Middle" at bounding box center [45, 245] width 75 height 9
click at [328, 115] on img at bounding box center [346, 112] width 41 height 13
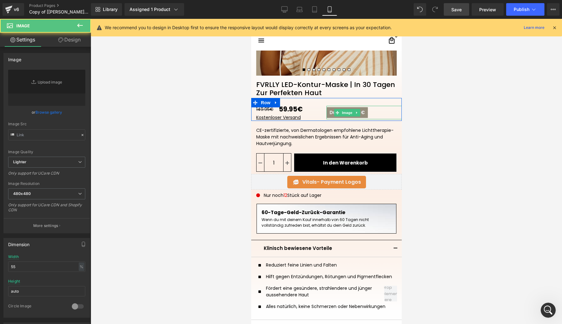
type input "[URL][DOMAIN_NAME]"
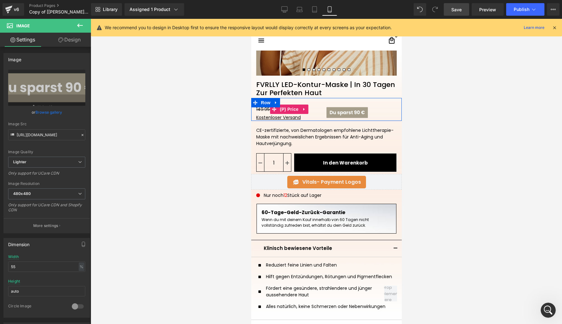
click at [318, 111] on div "149.95€ 59.95€" at bounding box center [291, 109] width 70 height 10
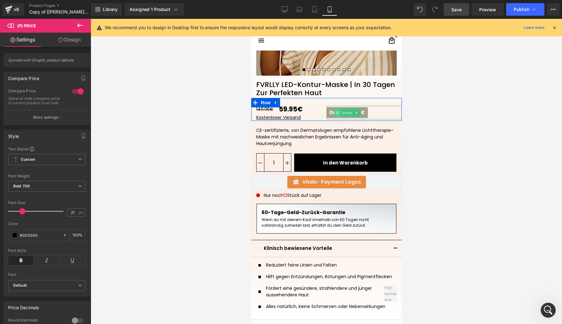
click at [337, 111] on icon at bounding box center [337, 112] width 3 height 3
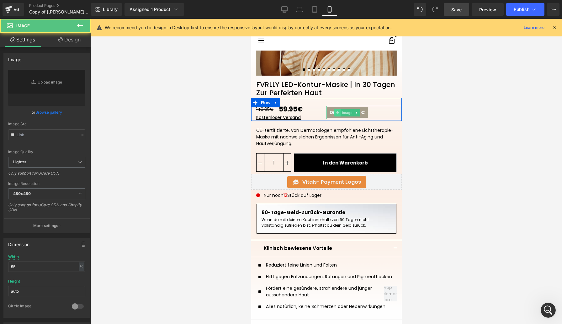
type input "[URL][DOMAIN_NAME]"
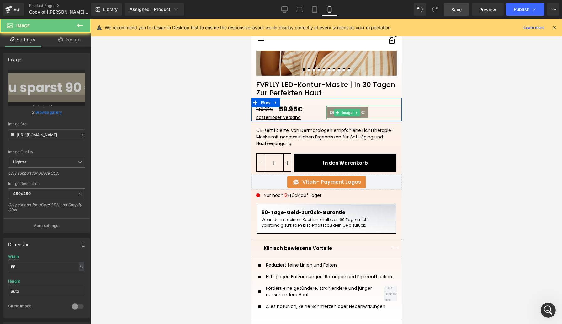
click at [328, 111] on img at bounding box center [346, 112] width 41 height 13
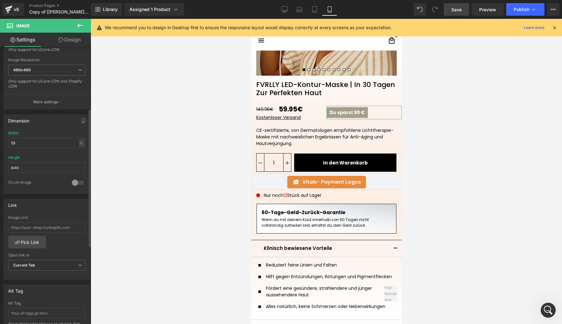
scroll to position [191, 0]
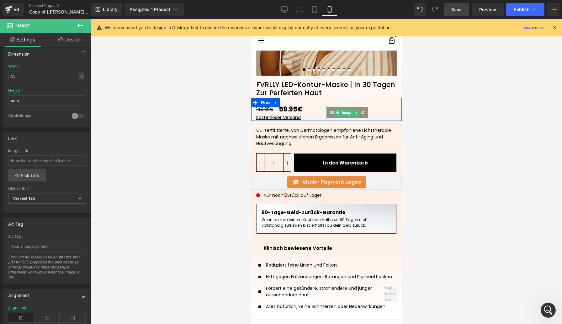
click at [364, 111] on img at bounding box center [346, 112] width 41 height 13
click at [368, 114] on div at bounding box center [363, 112] width 75 height 13
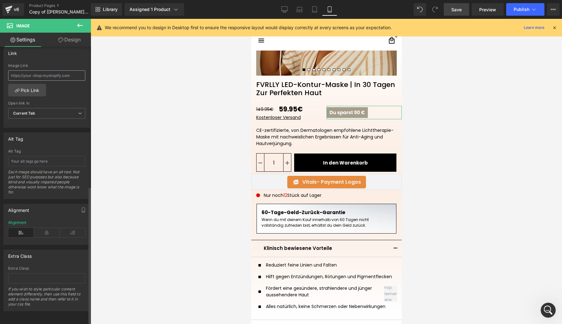
scroll to position [0, 0]
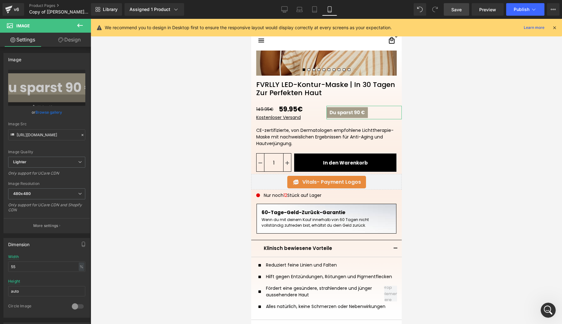
click at [69, 43] on link "Design" at bounding box center [70, 40] width 46 height 14
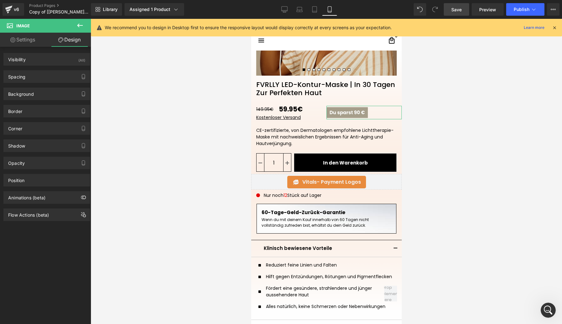
click at [27, 42] on link "Settings" at bounding box center [23, 40] width 46 height 14
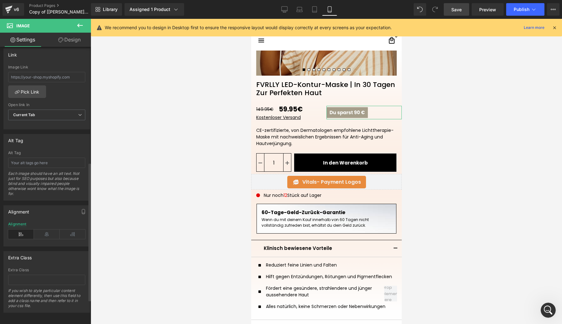
scroll to position [280, 0]
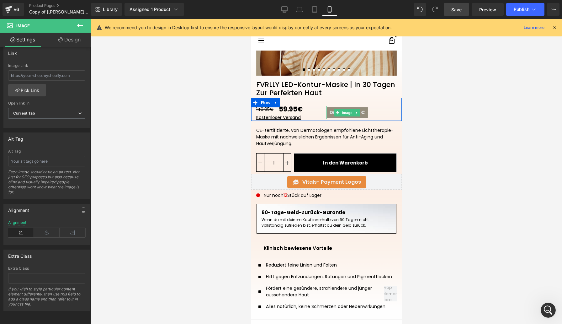
click at [366, 114] on img at bounding box center [346, 112] width 41 height 13
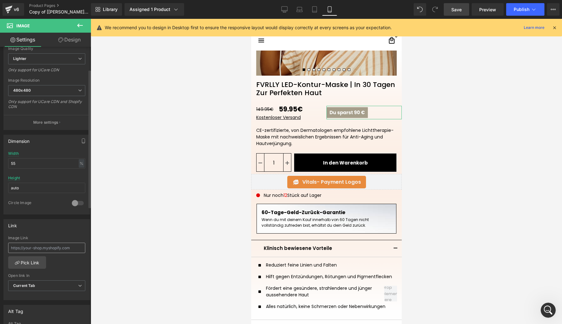
scroll to position [45, 0]
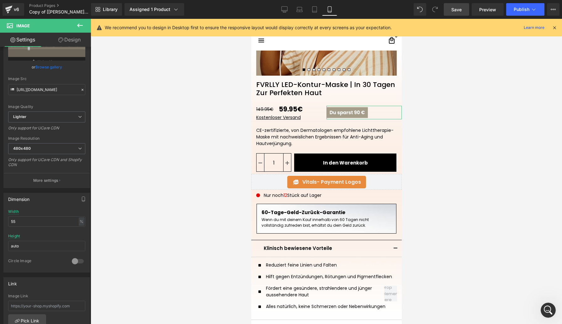
click at [70, 42] on link "Design" at bounding box center [70, 40] width 46 height 14
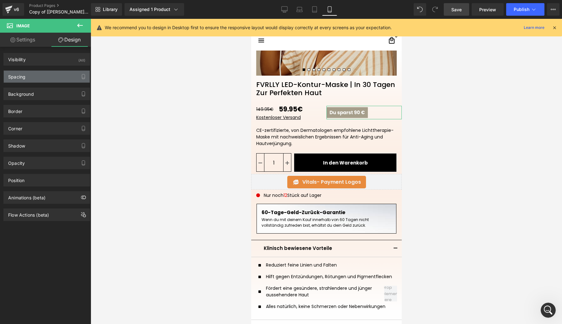
click at [47, 80] on div "Spacing" at bounding box center [47, 77] width 86 height 12
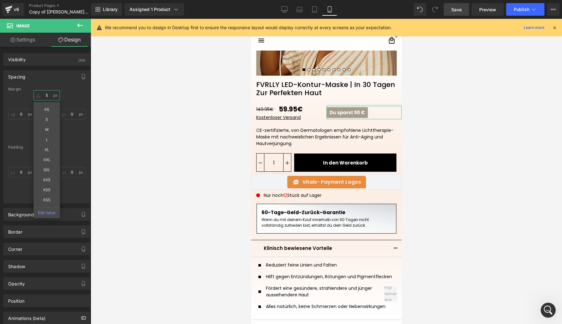
click at [47, 97] on input "5" at bounding box center [47, 95] width 26 height 10
type input "0"
type input "5"
click at [209, 121] on div at bounding box center [327, 171] width 472 height 305
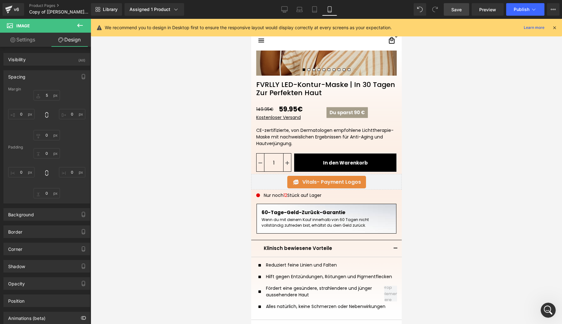
click at [424, 109] on div at bounding box center [327, 171] width 472 height 305
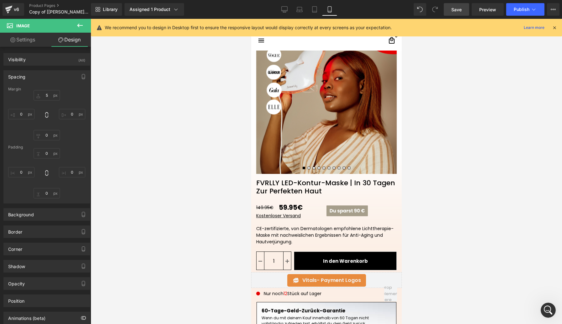
scroll to position [67, 0]
